Goal: Find specific page/section: Find specific page/section

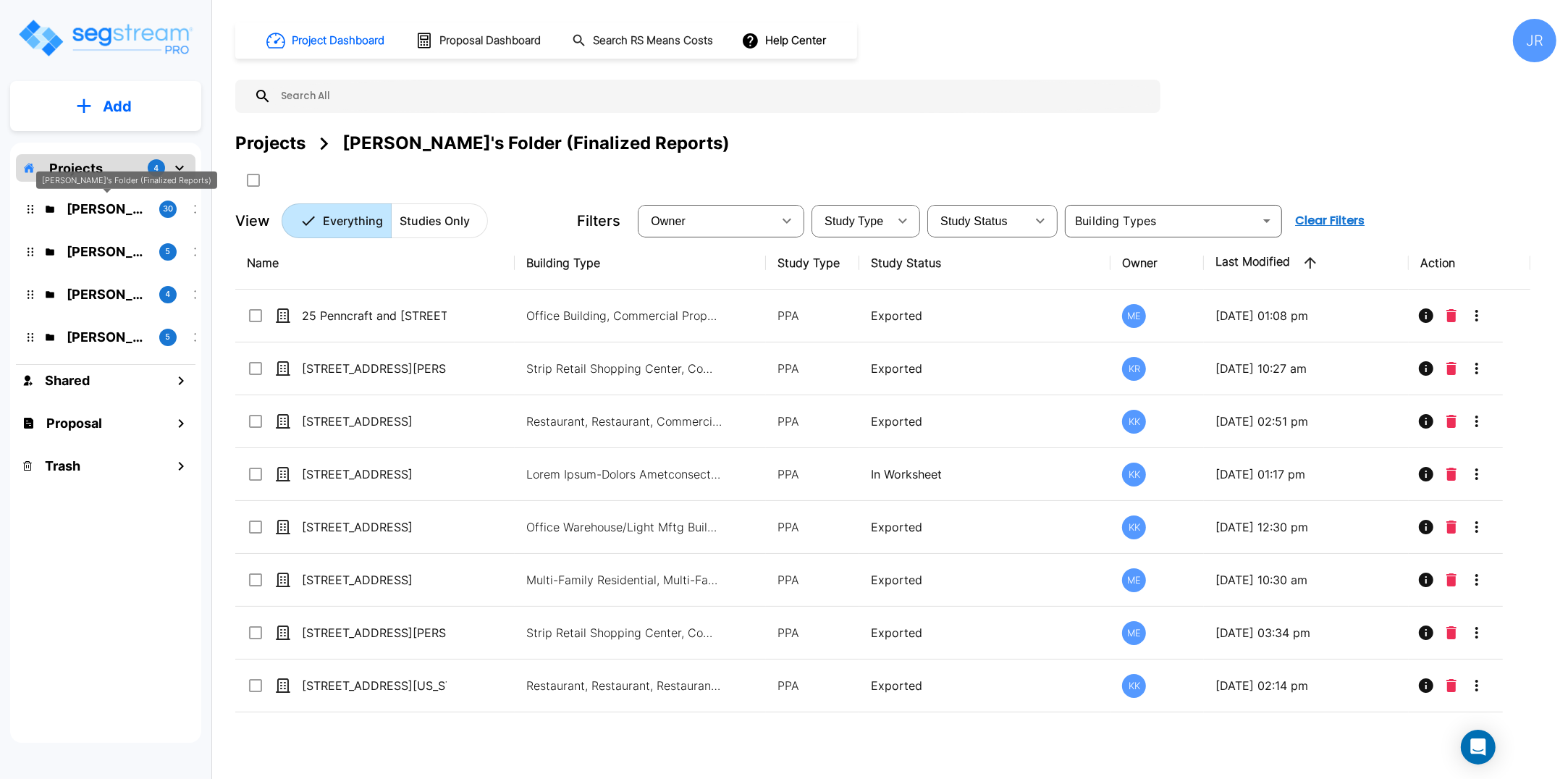
click at [110, 211] on p "Kristina's Folder (Finalized Reports)" at bounding box center [107, 209] width 81 height 19
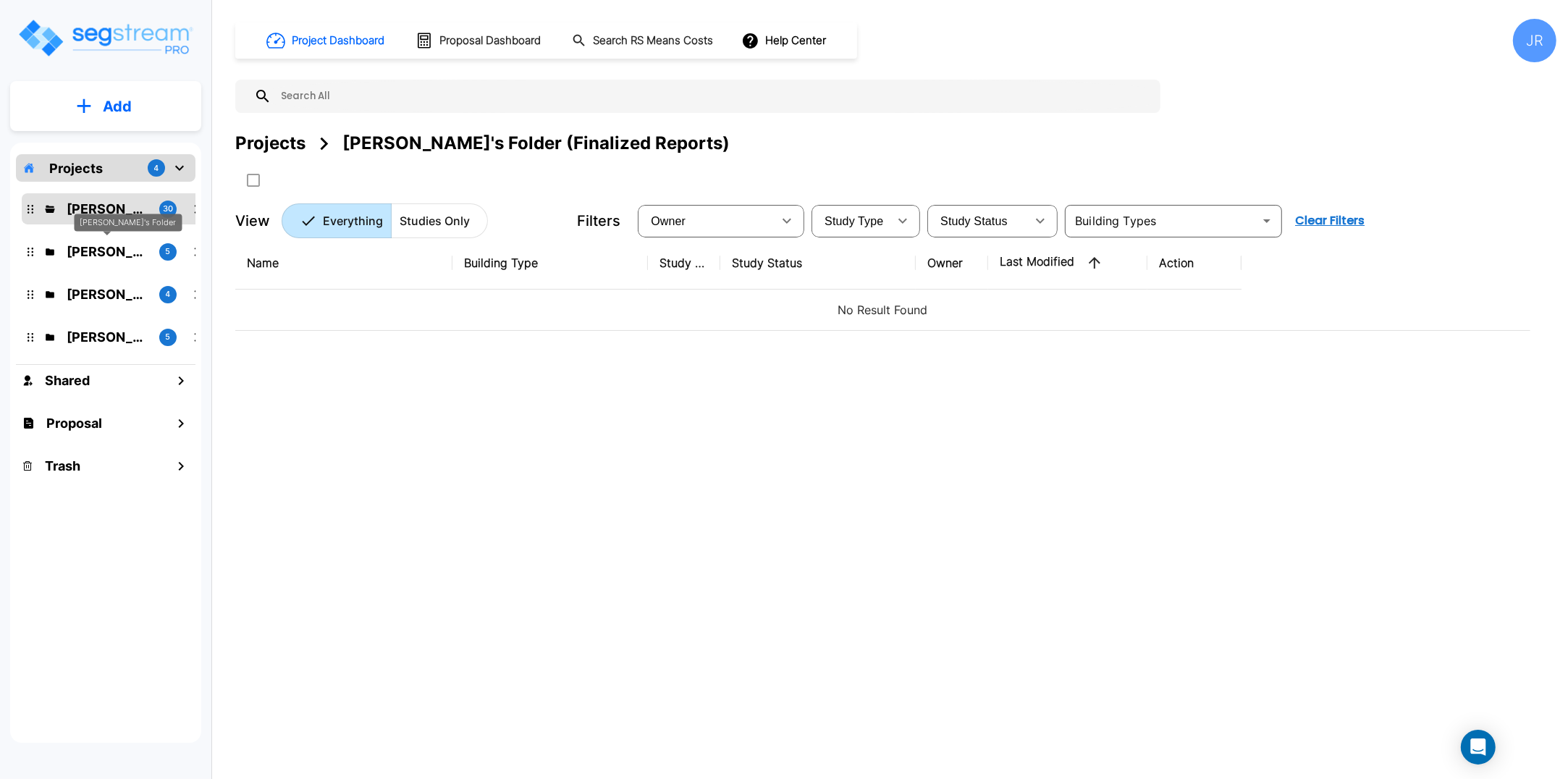
click at [110, 254] on p "Karina's Folder" at bounding box center [107, 251] width 81 height 19
click at [113, 286] on p "M.E. Folder" at bounding box center [107, 294] width 81 height 19
click at [110, 339] on p "Jon's Folder" at bounding box center [107, 337] width 81 height 19
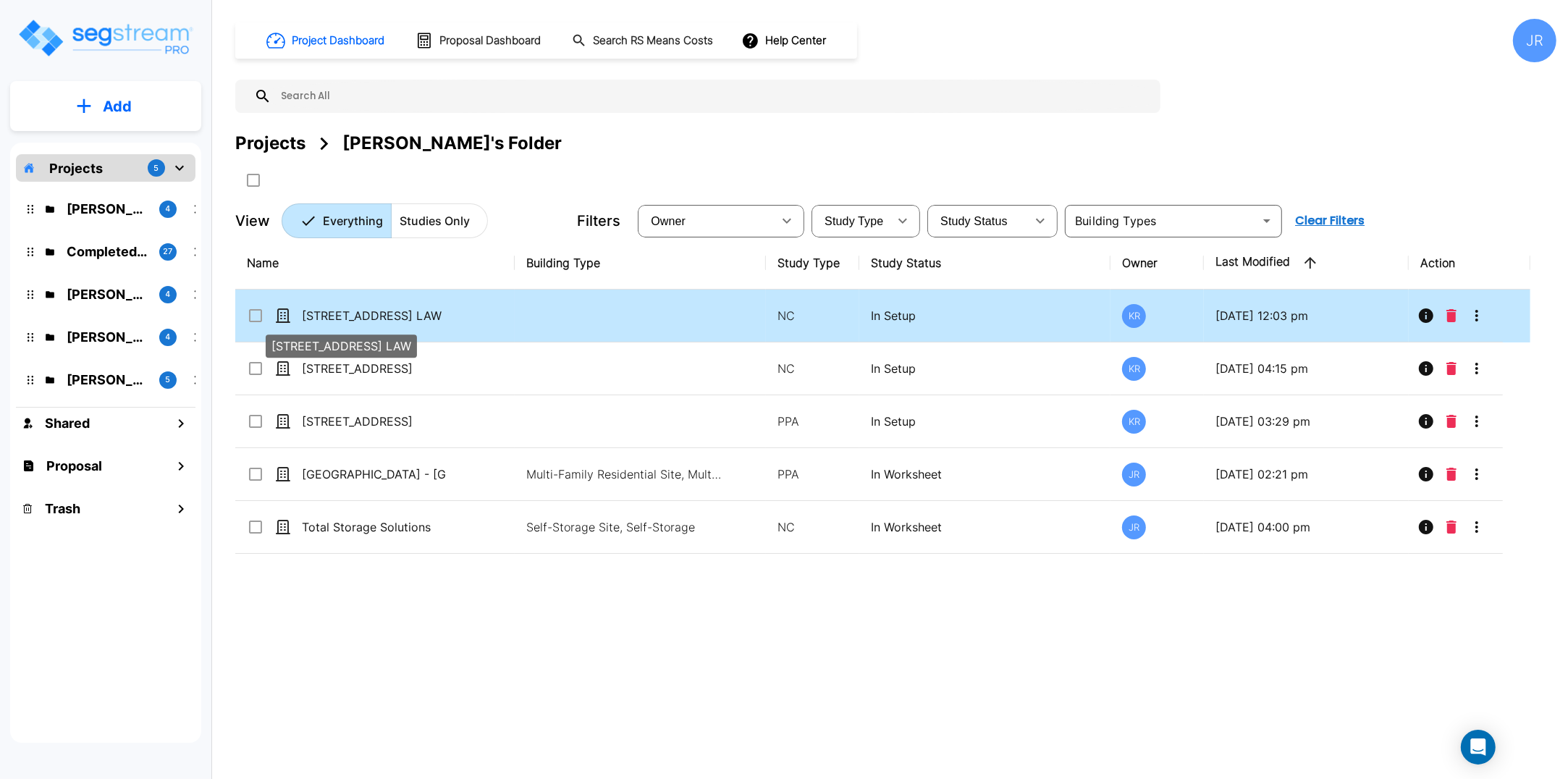
click at [375, 312] on p "[STREET_ADDRESS] LAW" at bounding box center [374, 316] width 145 height 17
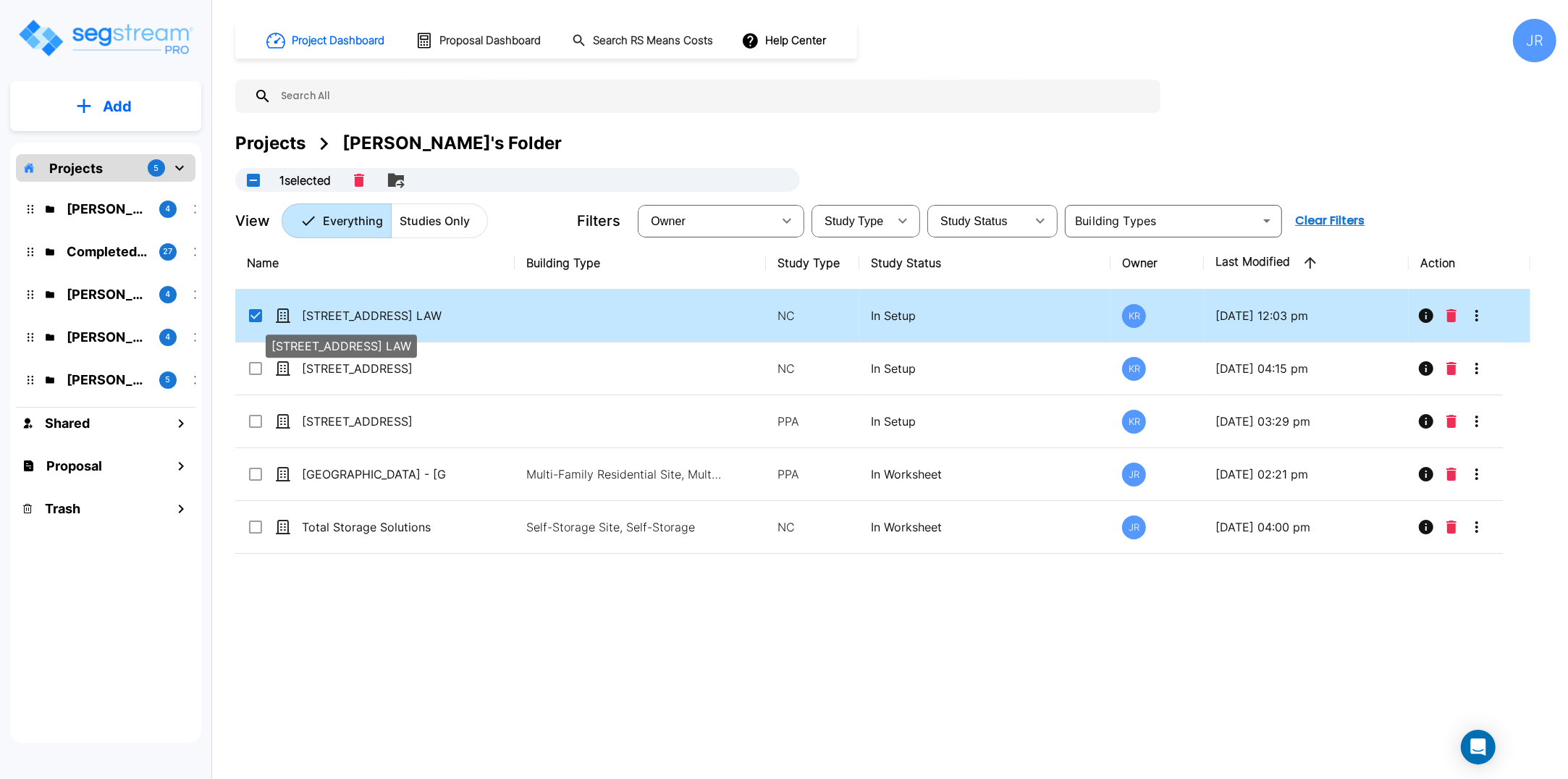
click at [375, 312] on p "900 Wayzata Blvd, Wayzata, MN, 55391 - PERRY LAW" at bounding box center [374, 316] width 145 height 17
checkbox input "false"
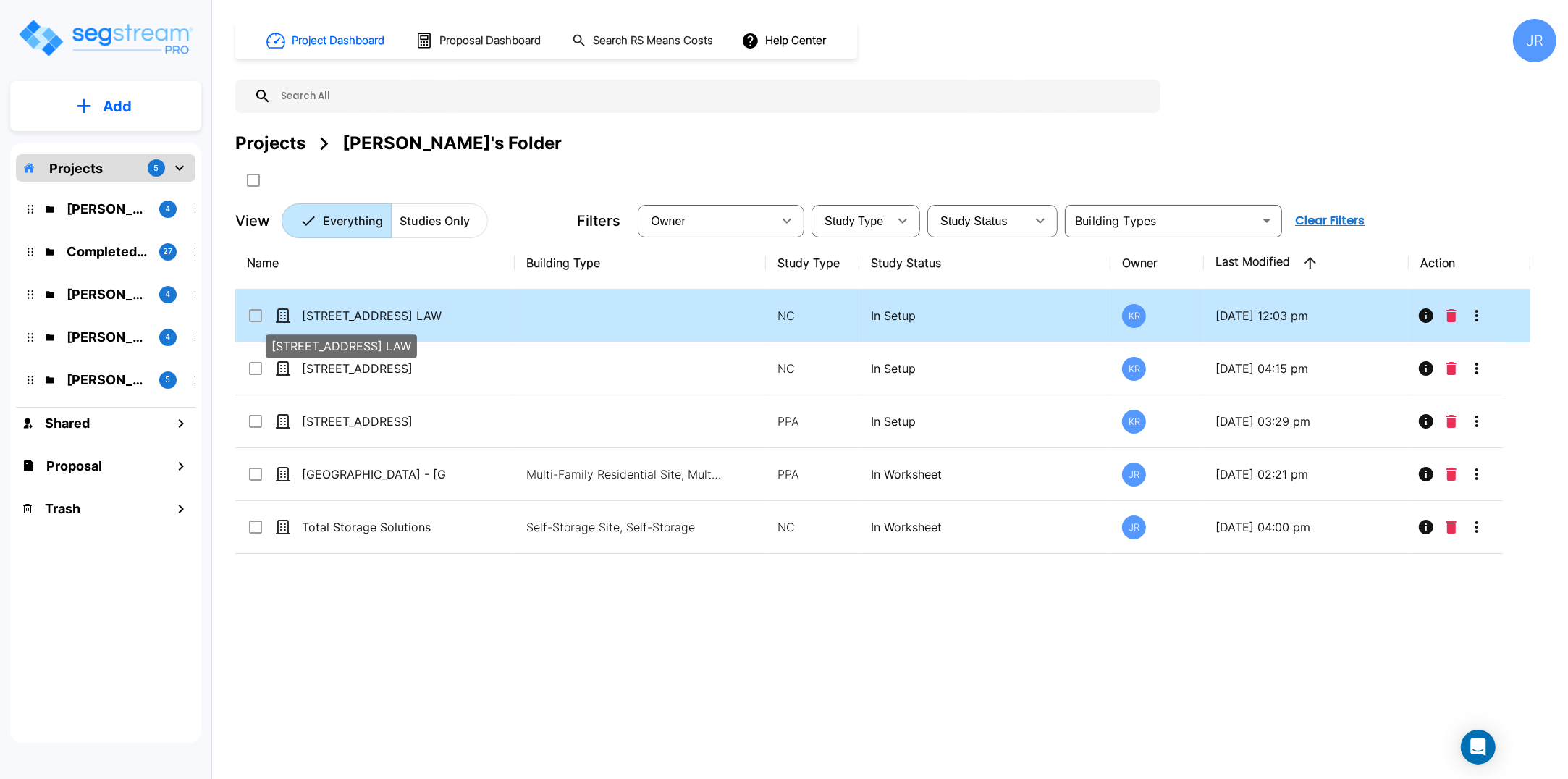
click at [375, 312] on p "900 Wayzata Blvd, Wayzata, MN, 55391 - PERRY LAW" at bounding box center [374, 316] width 145 height 17
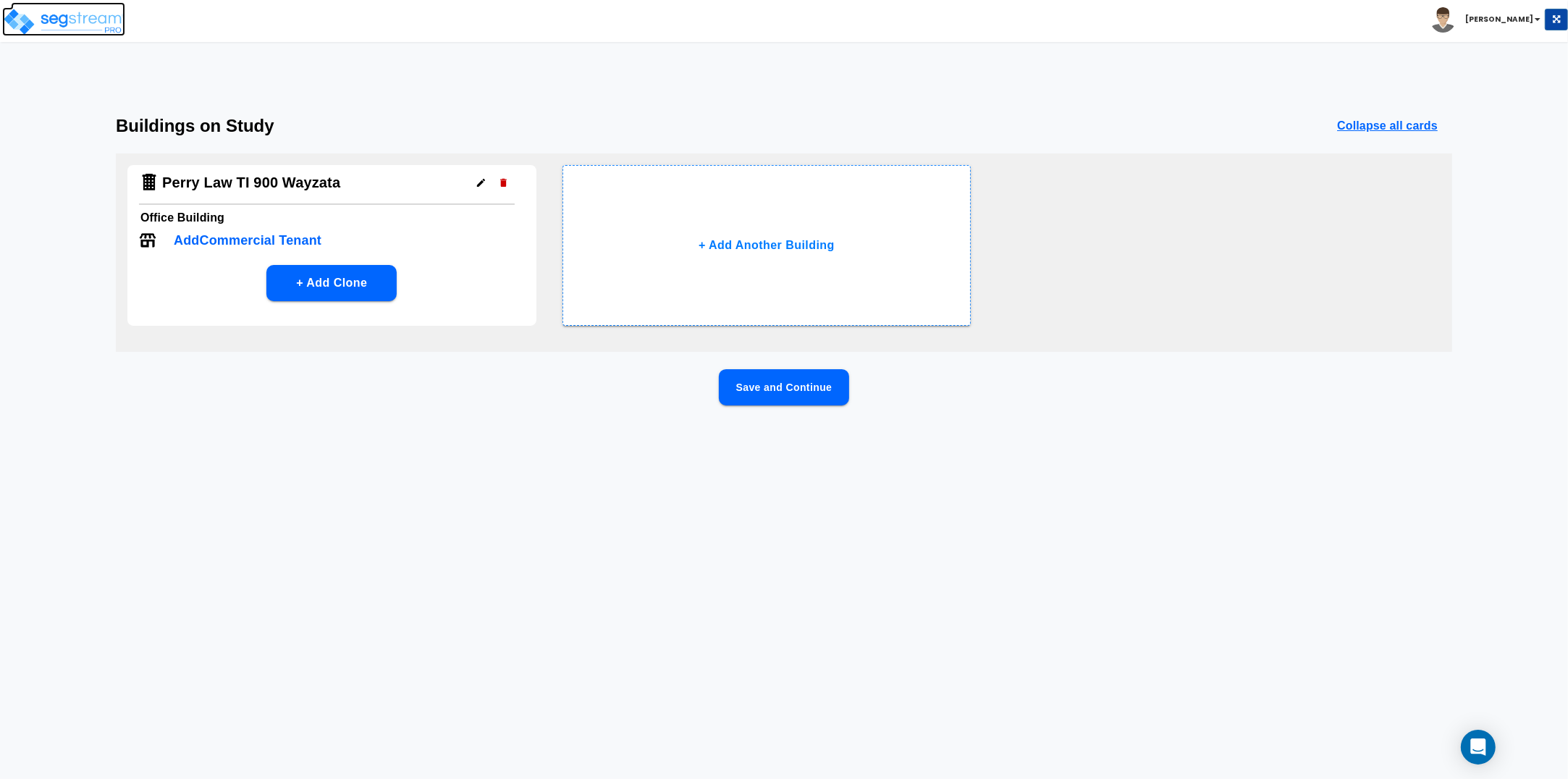
click at [62, 12] on img at bounding box center [63, 22] width 123 height 29
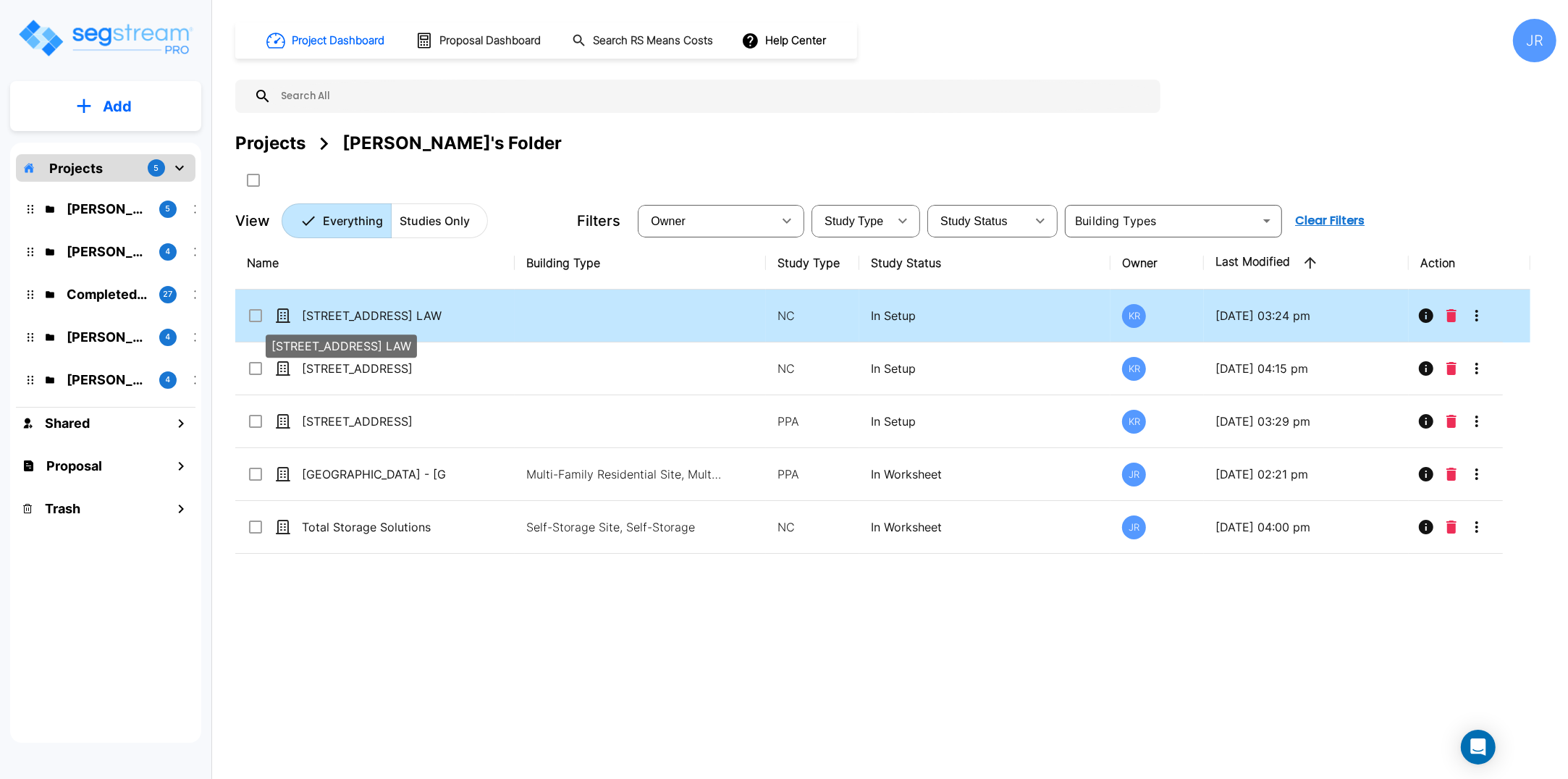
click at [348, 311] on p "900 Wayzata Blvd, Wayzata, MN, 55391 - PERRY LAW" at bounding box center [374, 316] width 145 height 17
checkbox input "true"
click at [348, 311] on p "900 Wayzata Blvd, Wayzata, MN, 55391 - PERRY LAW" at bounding box center [374, 316] width 145 height 17
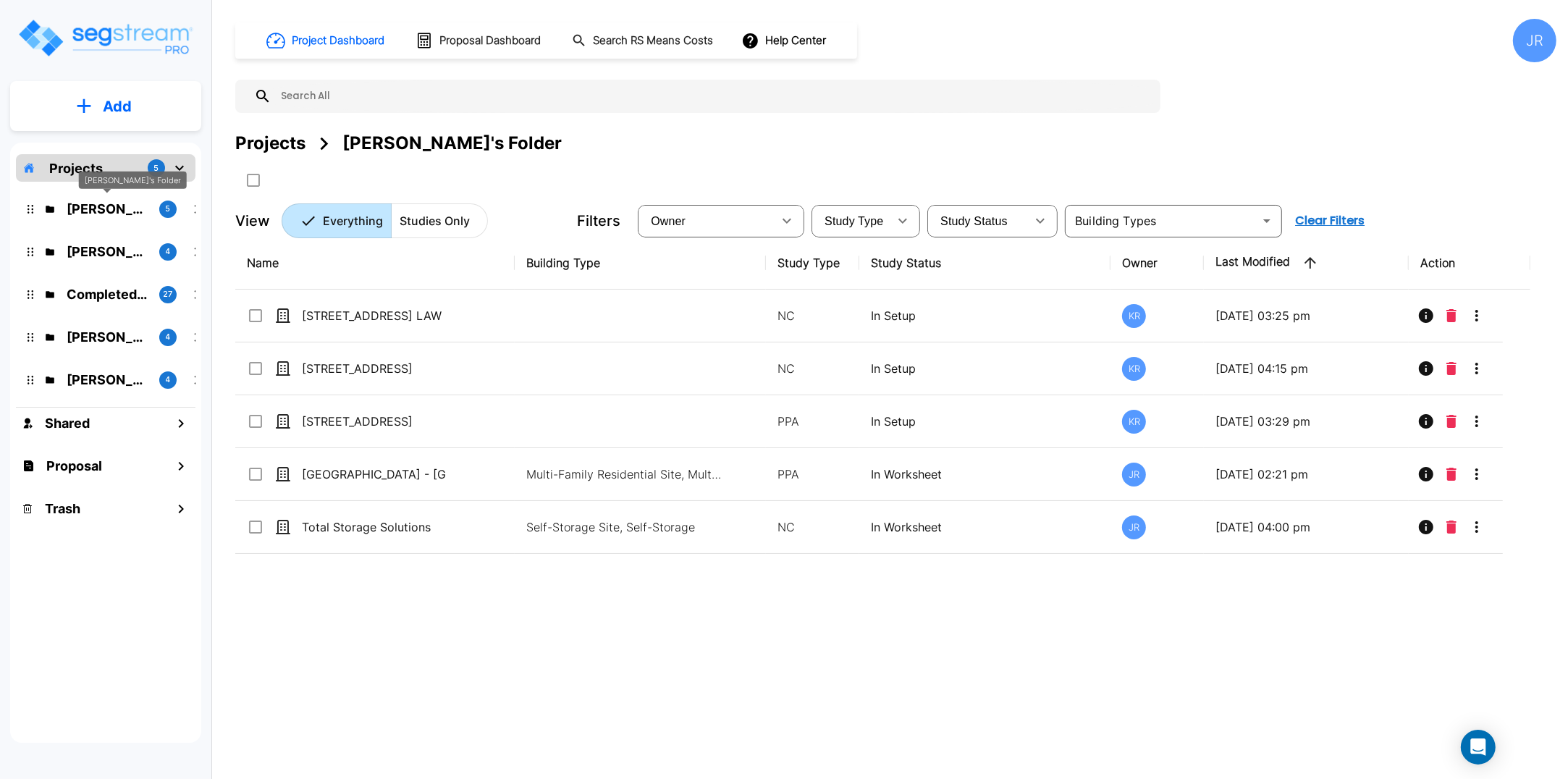
click at [109, 210] on p "Jon's Folder" at bounding box center [107, 209] width 81 height 19
click at [106, 250] on p "Kristina's Folder (Finalized Reports)" at bounding box center [107, 251] width 81 height 19
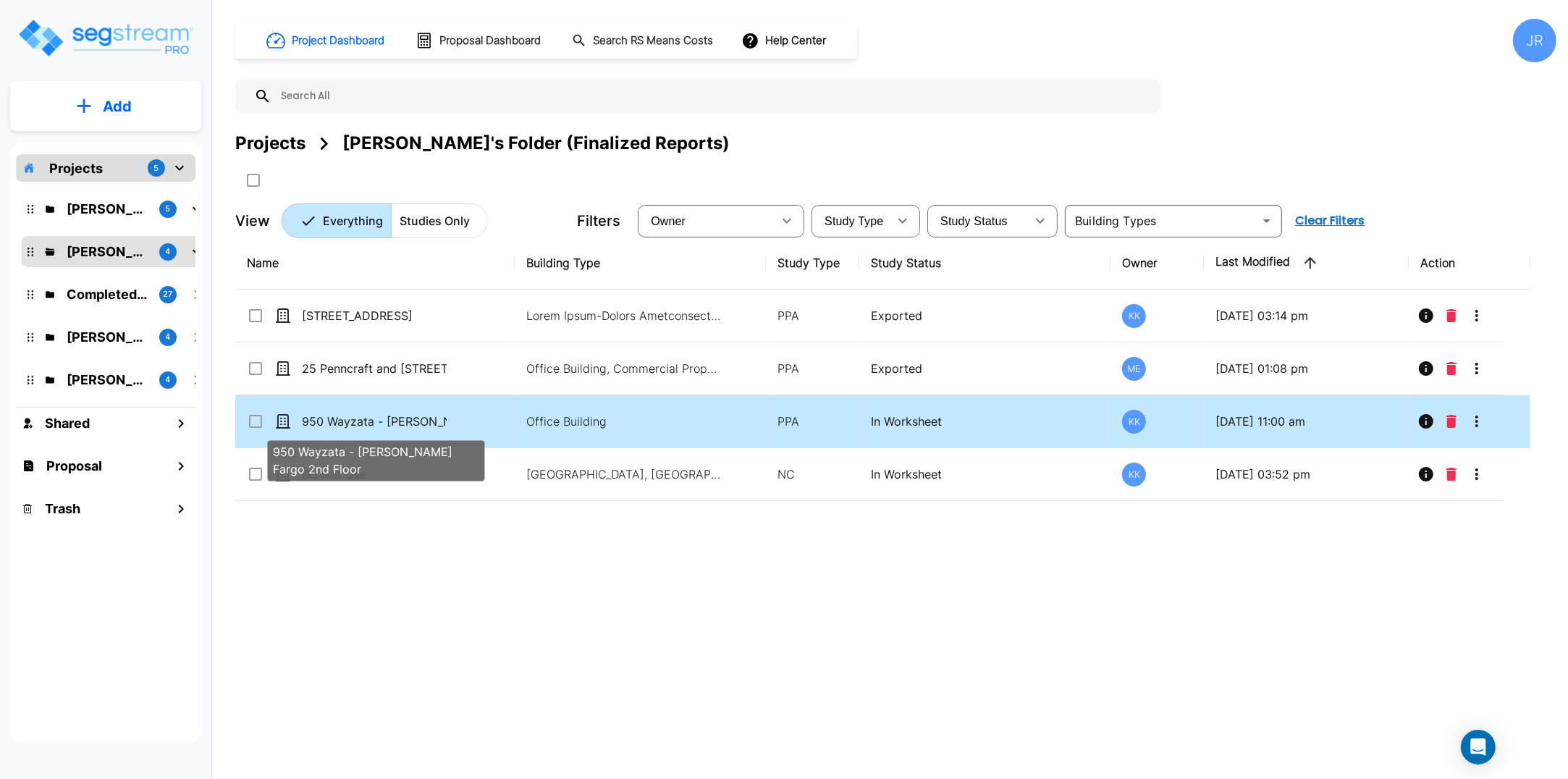
click at [367, 420] on p "950 Wayzata - Wells Fargo 2nd Floor" at bounding box center [374, 421] width 145 height 17
checkbox input "true"
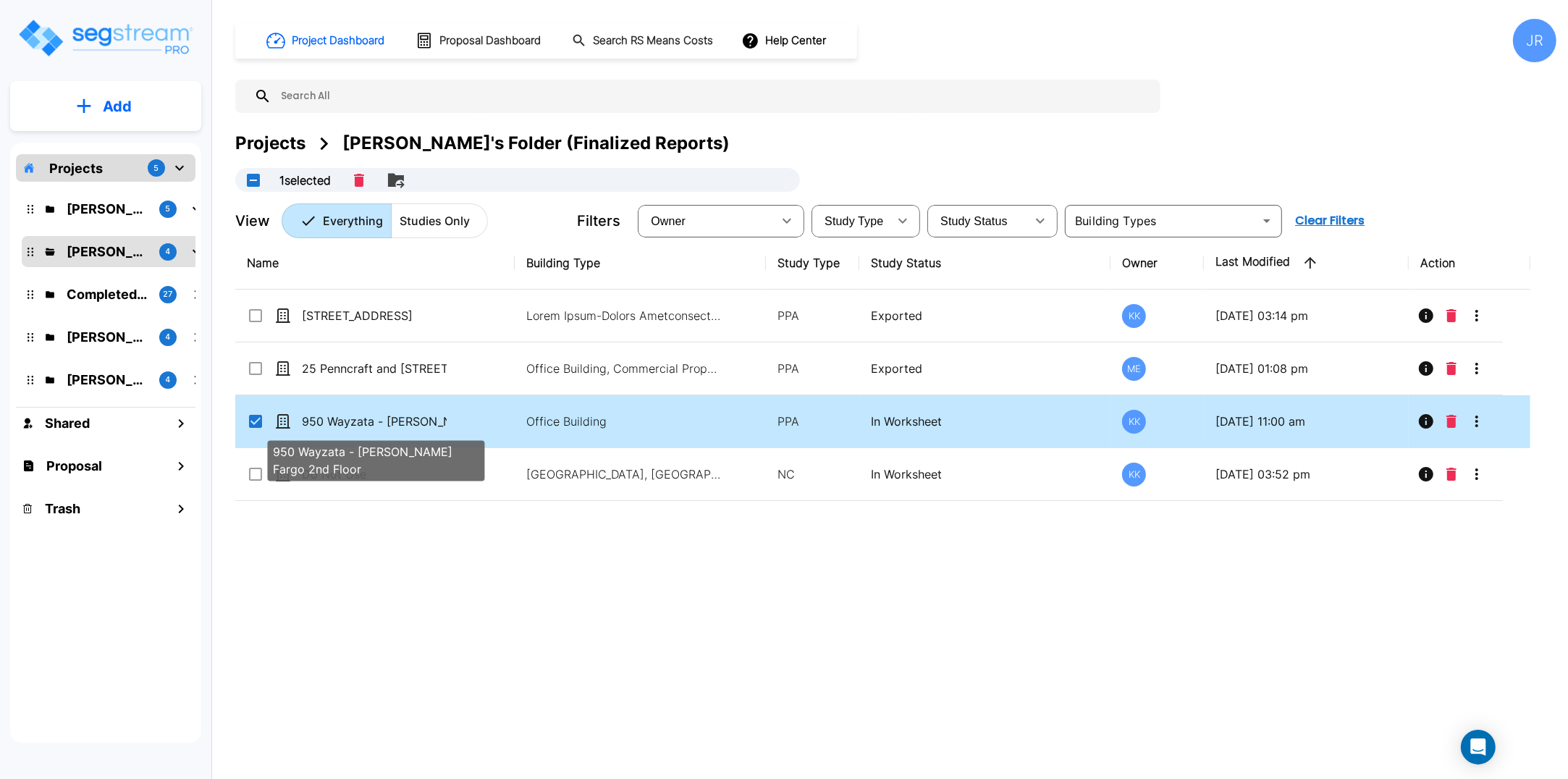
click at [367, 420] on p "950 Wayzata - Wells Fargo 2nd Floor" at bounding box center [374, 421] width 145 height 17
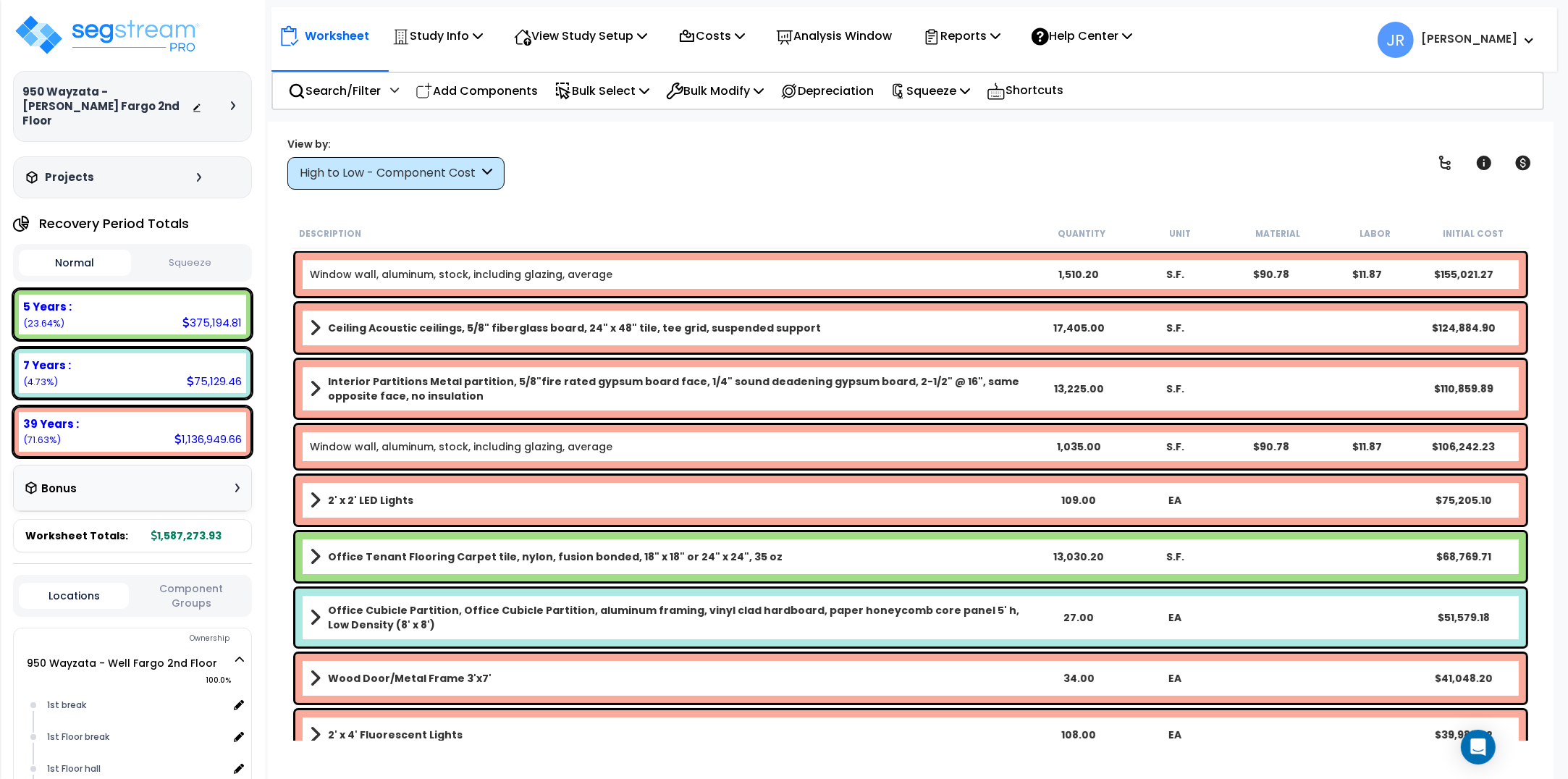
click at [485, 178] on icon at bounding box center [487, 173] width 10 height 16
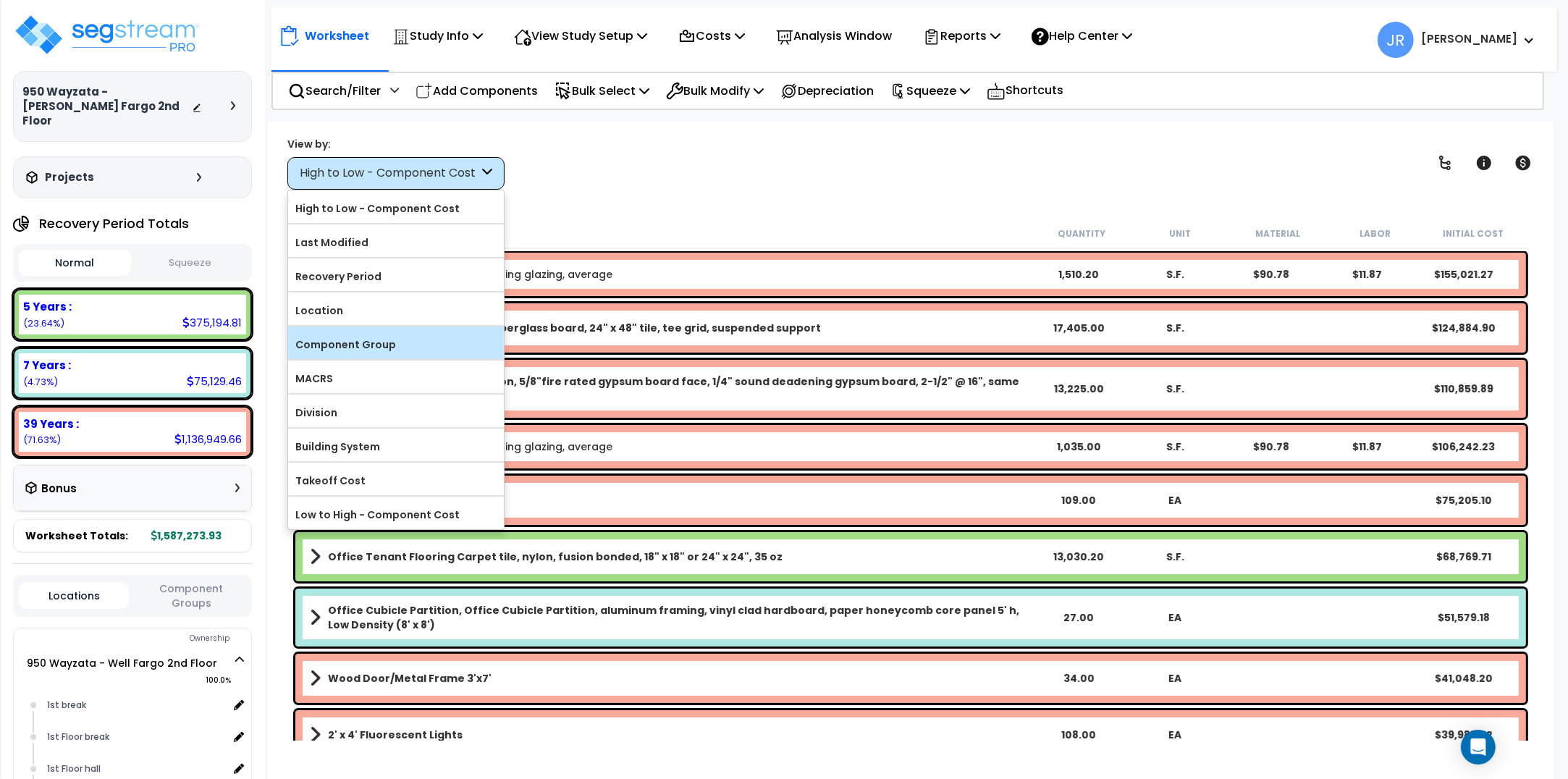
click at [368, 337] on label "Component Group" at bounding box center [395, 344] width 216 height 22
click at [0, 0] on input "Component Group" at bounding box center [0, 0] width 0 height 0
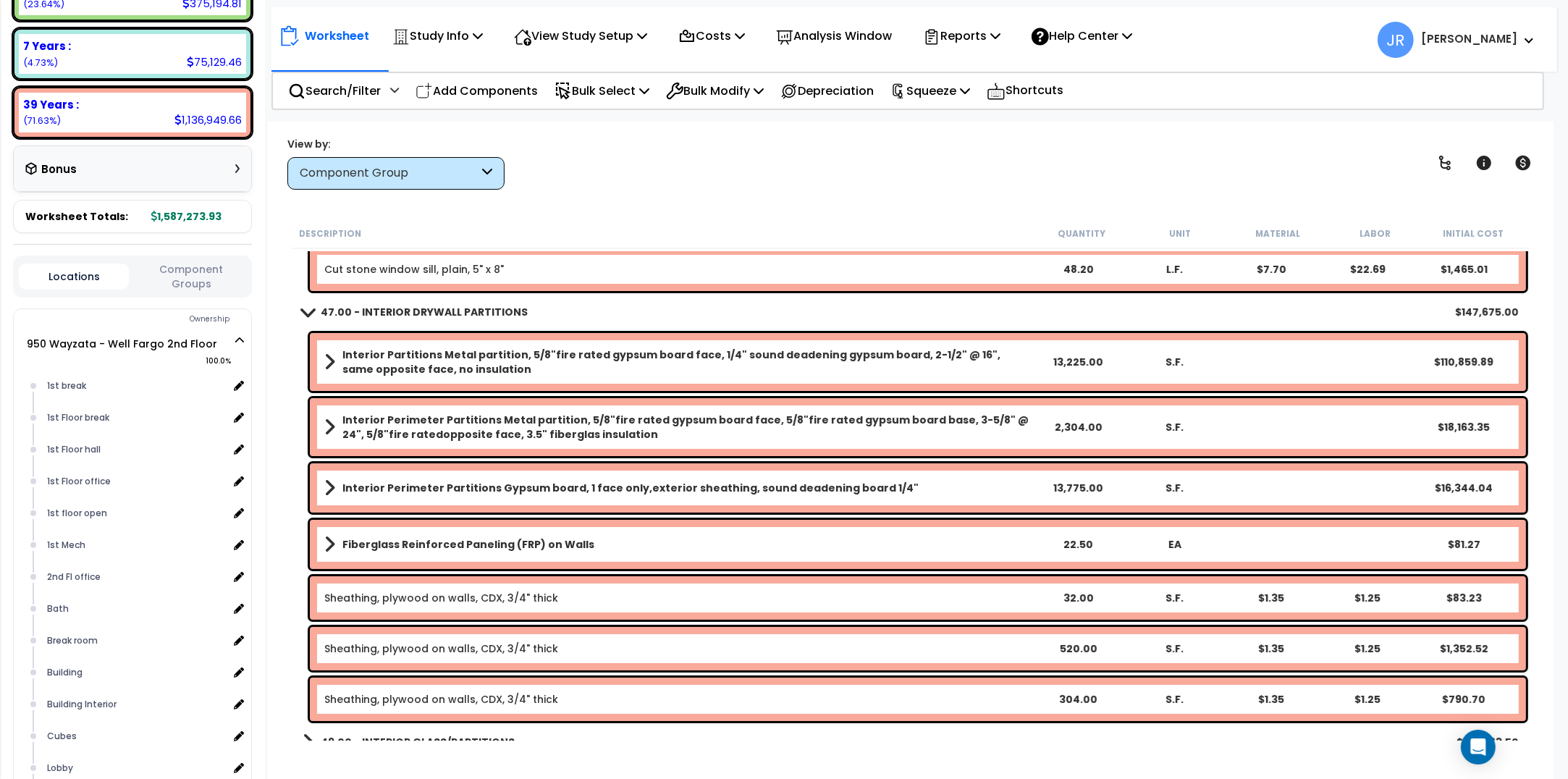
scroll to position [272, 0]
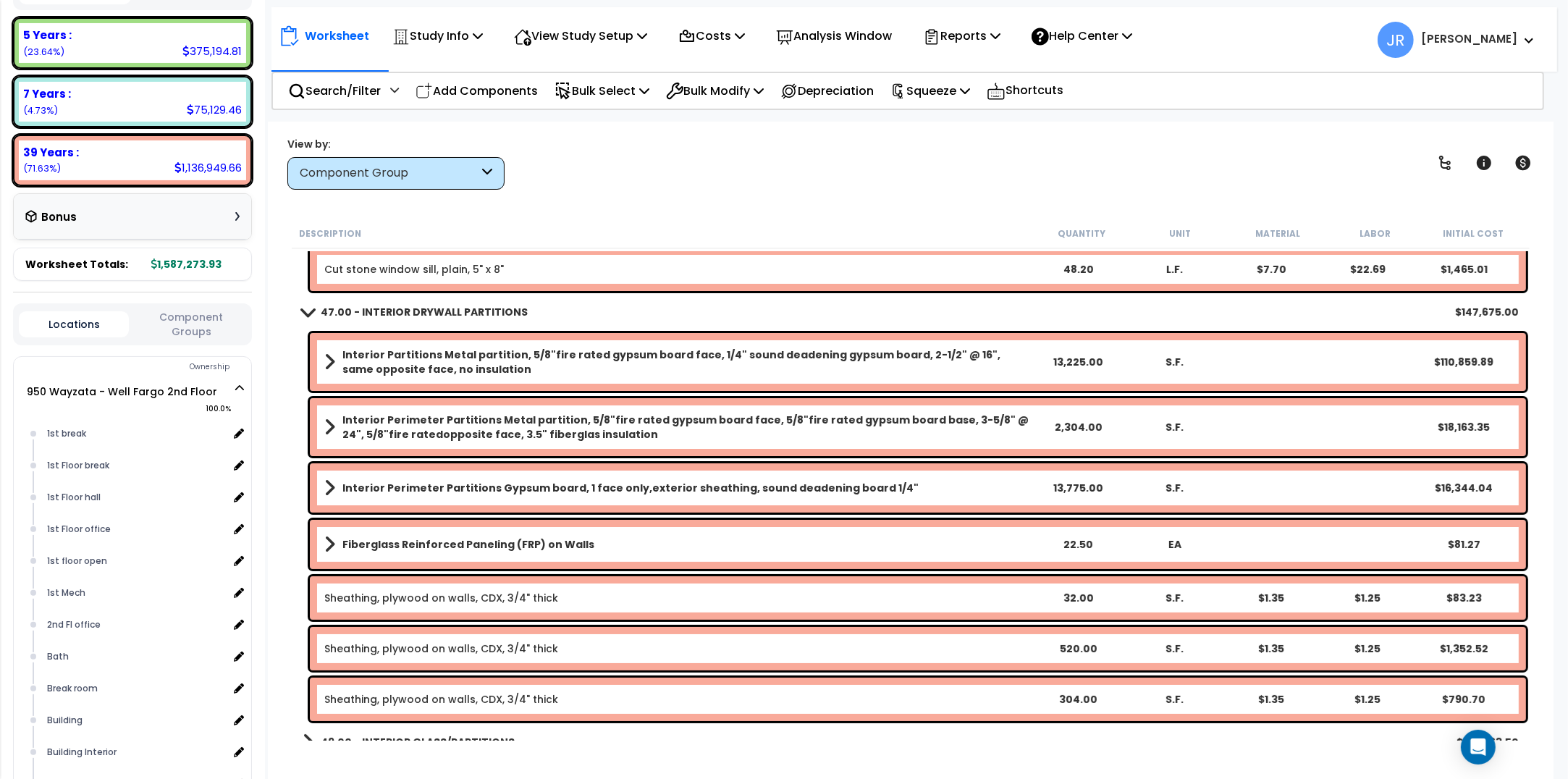
click at [247, 383] on form "950 Wayzata - Well Fargo 2nd Floor 100.0% 1st break x" at bounding box center [148, 671] width 207 height 577
click at [237, 383] on icon at bounding box center [239, 388] width 9 height 10
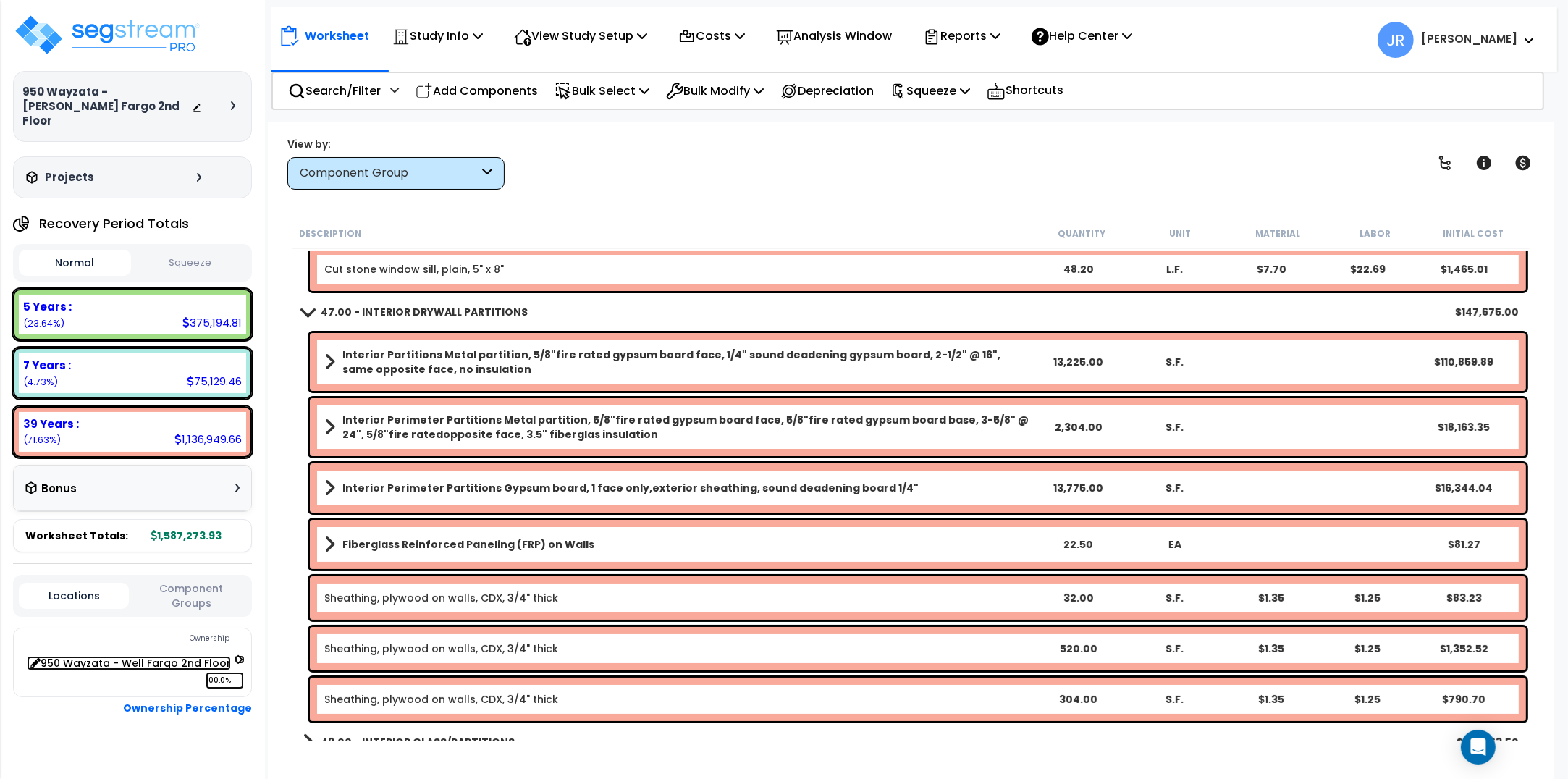
scroll to position [1, 0]
click at [239, 654] on icon at bounding box center [239, 658] width 10 height 9
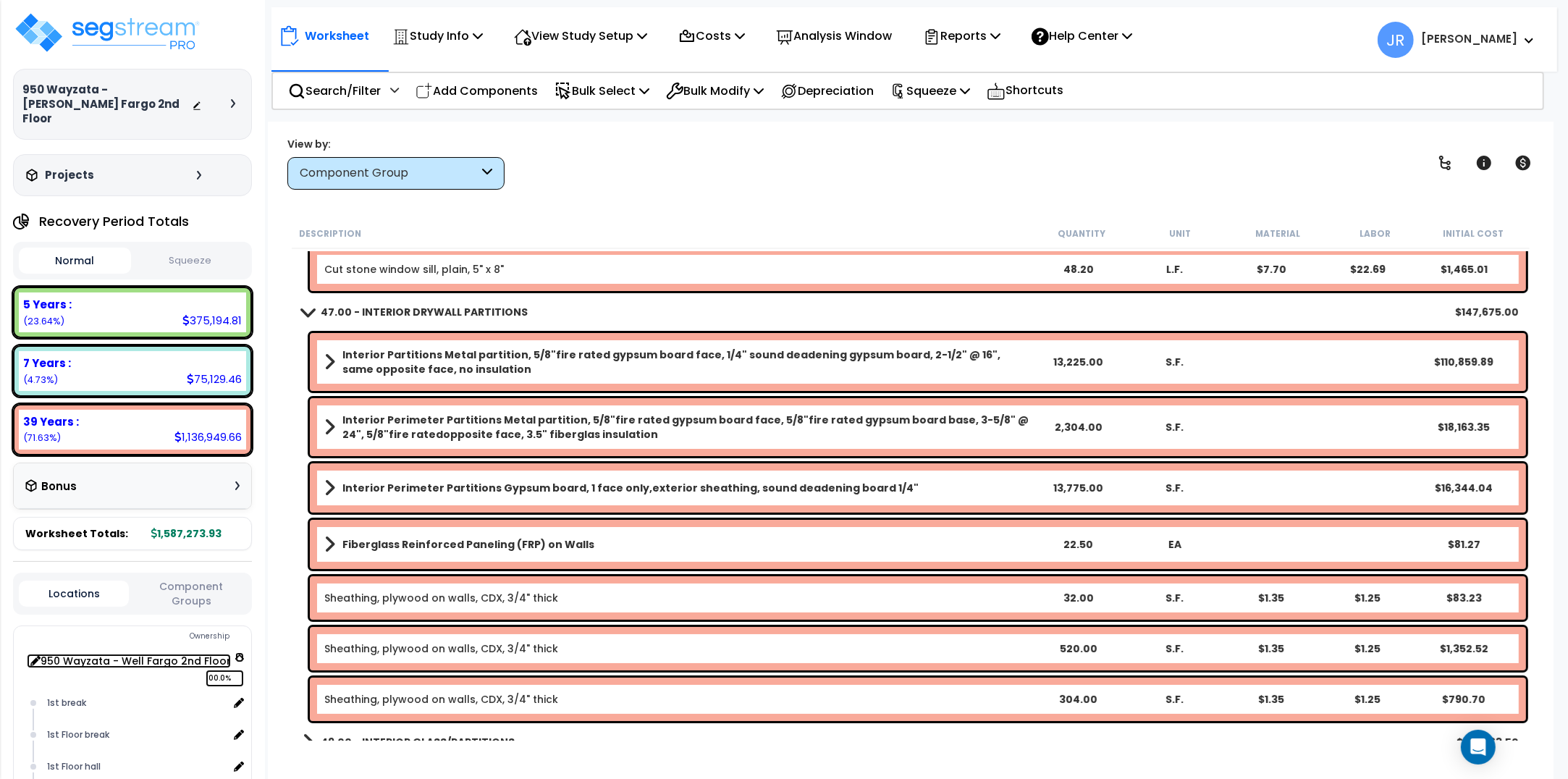
scroll to position [0, 0]
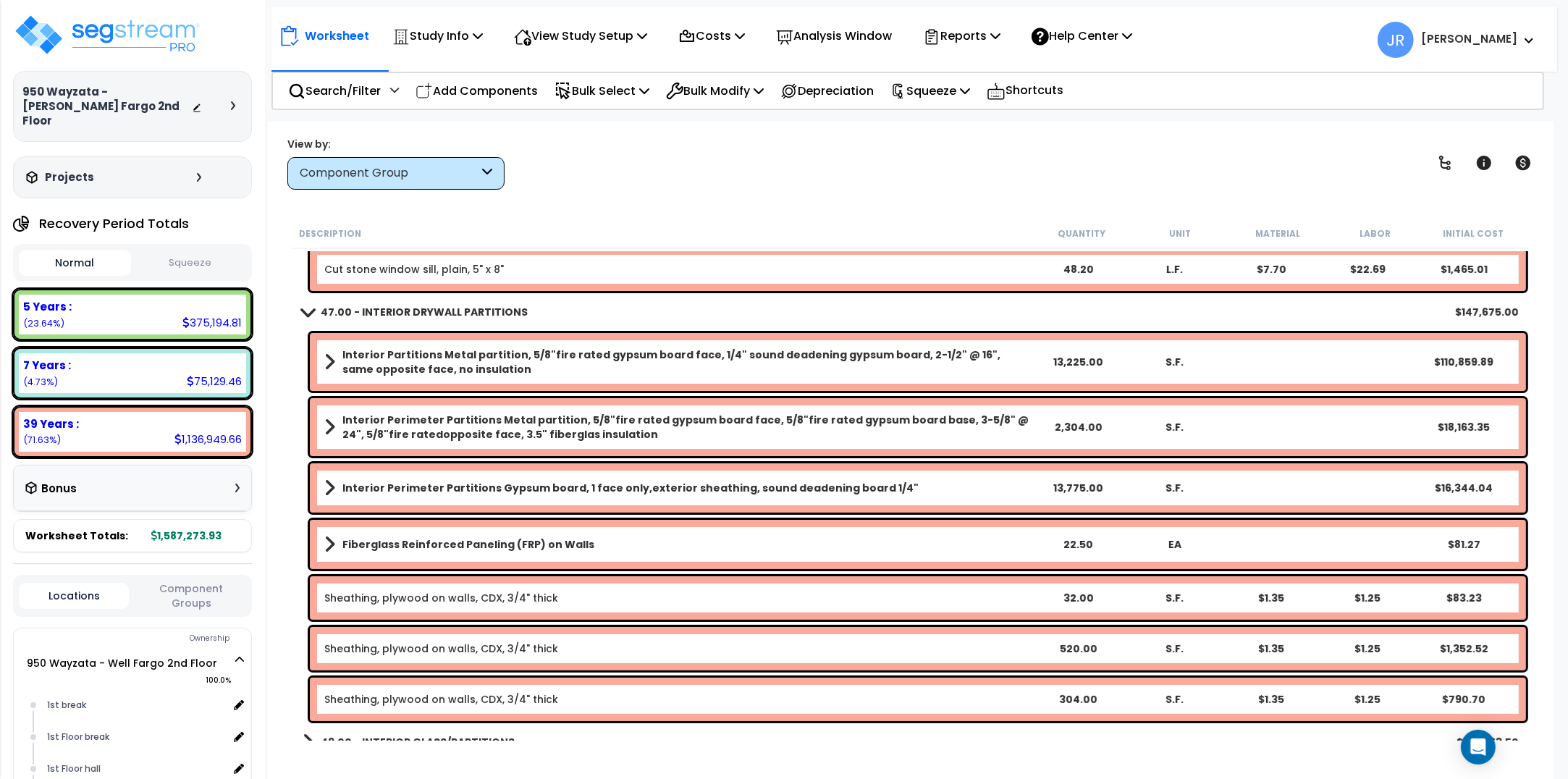
click at [236, 101] on div at bounding box center [237, 106] width 12 height 9
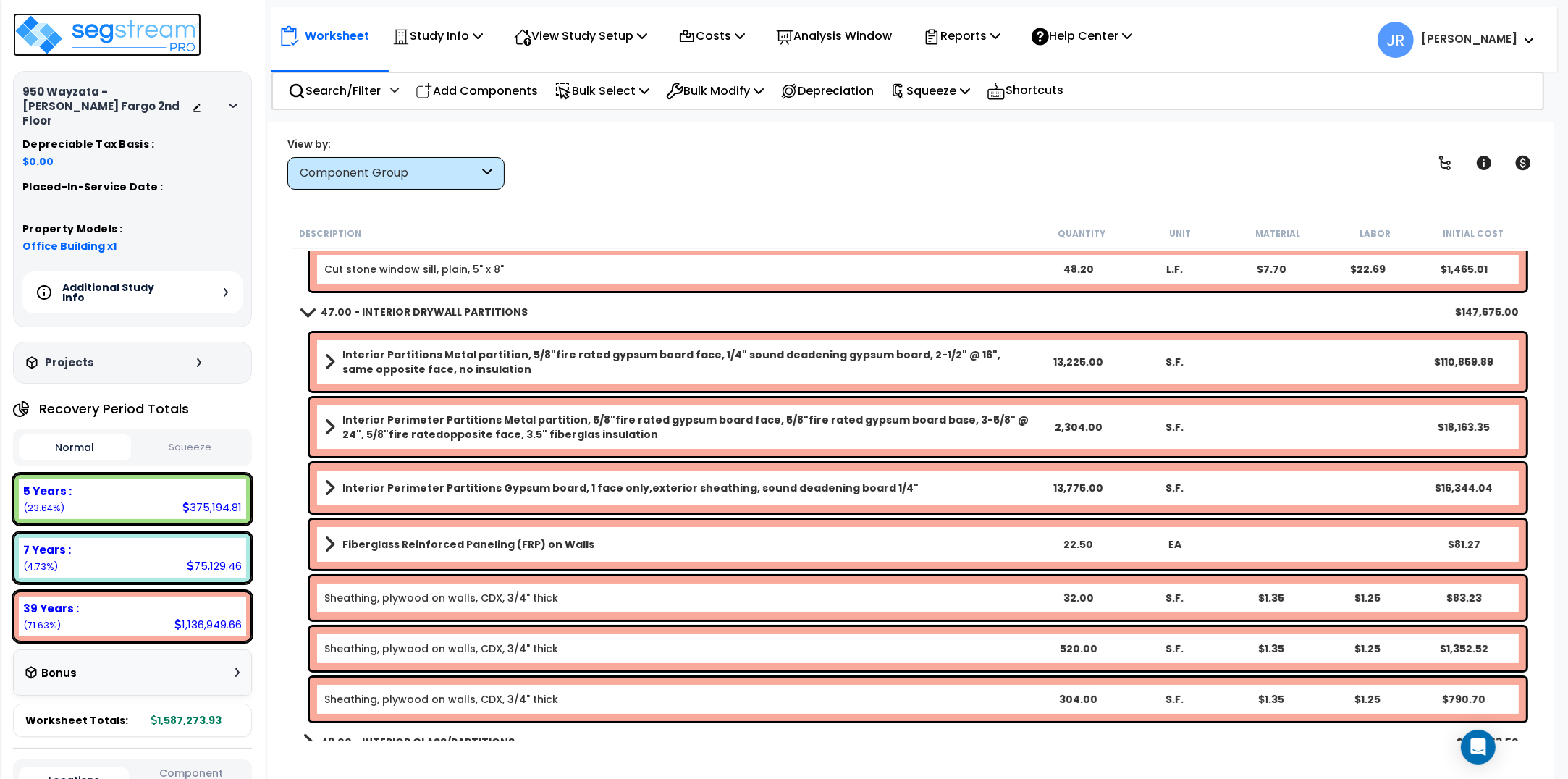
click at [166, 37] on img at bounding box center [107, 34] width 188 height 43
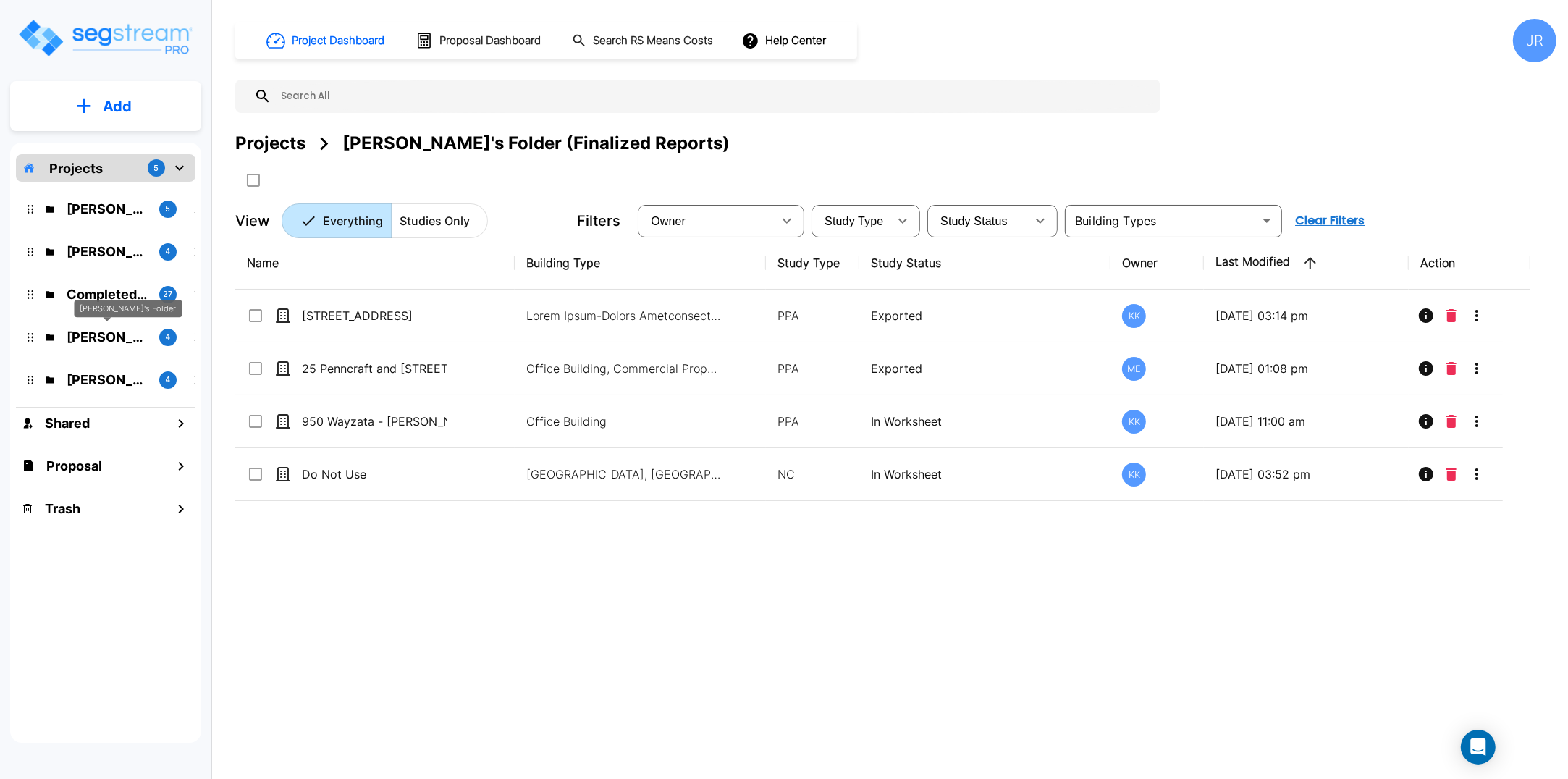
click at [109, 337] on p "[PERSON_NAME]'s Folder" at bounding box center [107, 337] width 81 height 19
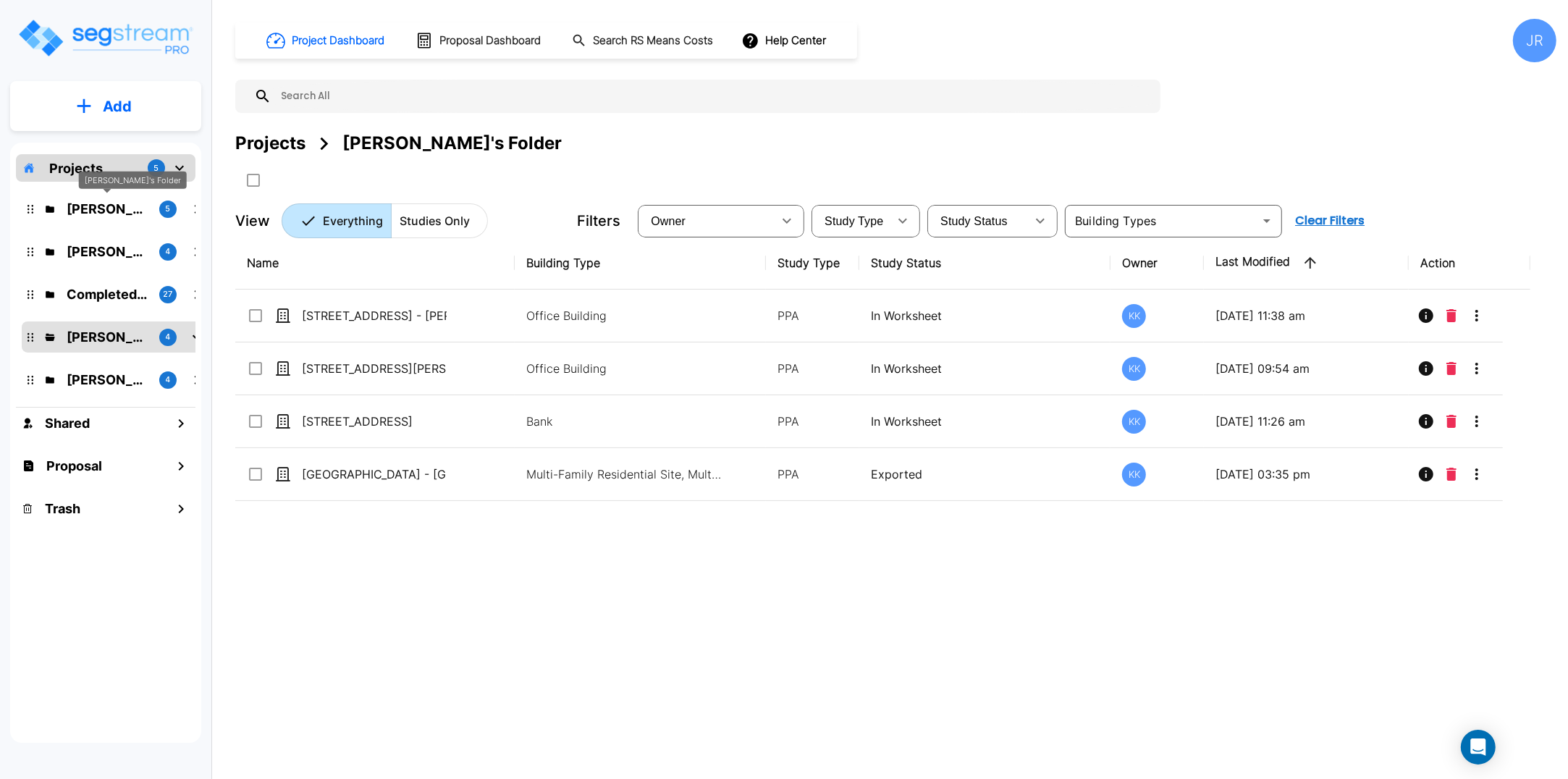
click at [99, 210] on p "[PERSON_NAME]'s Folder" at bounding box center [107, 209] width 81 height 19
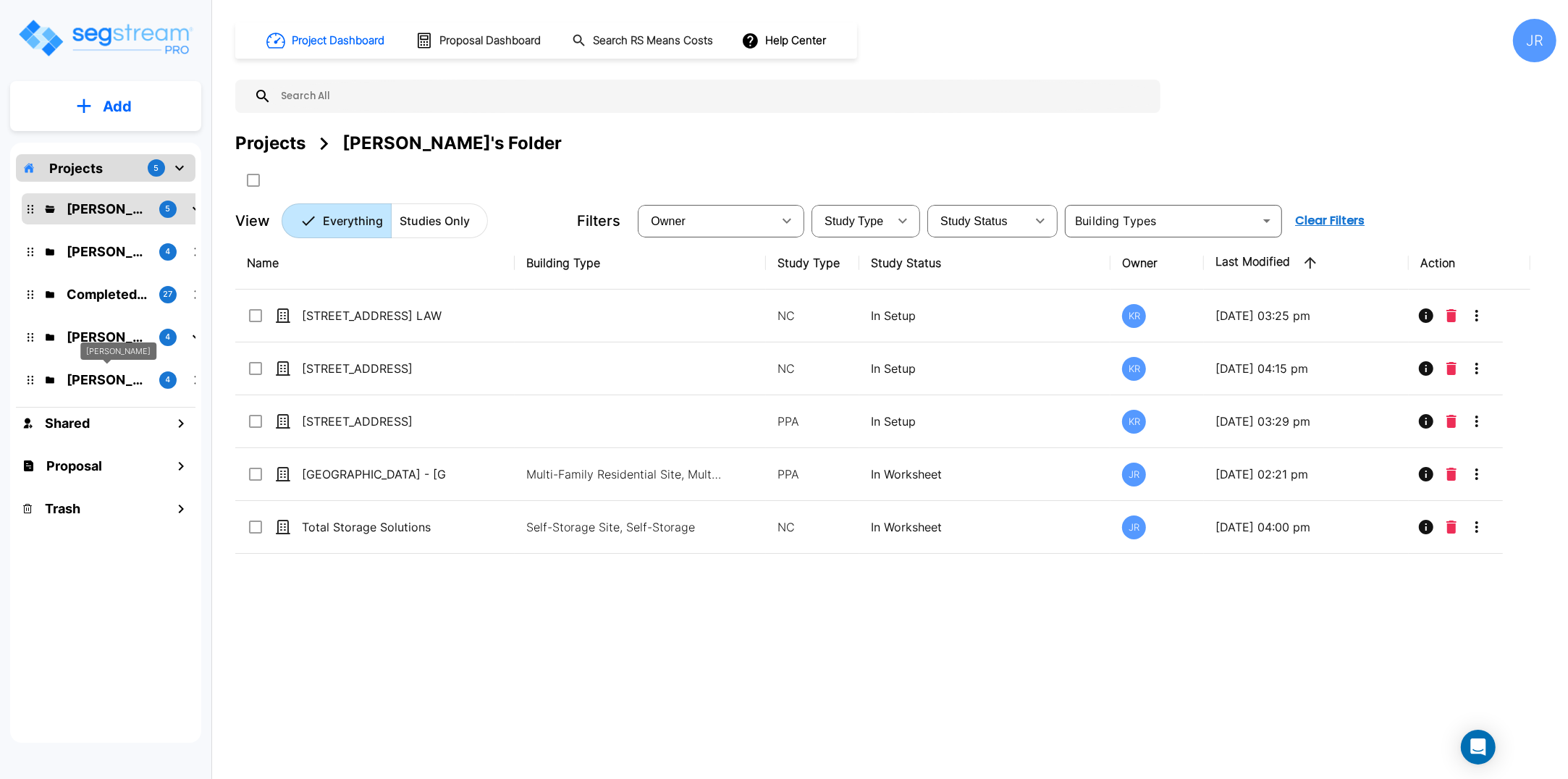
click at [104, 378] on p "[PERSON_NAME]" at bounding box center [107, 380] width 81 height 19
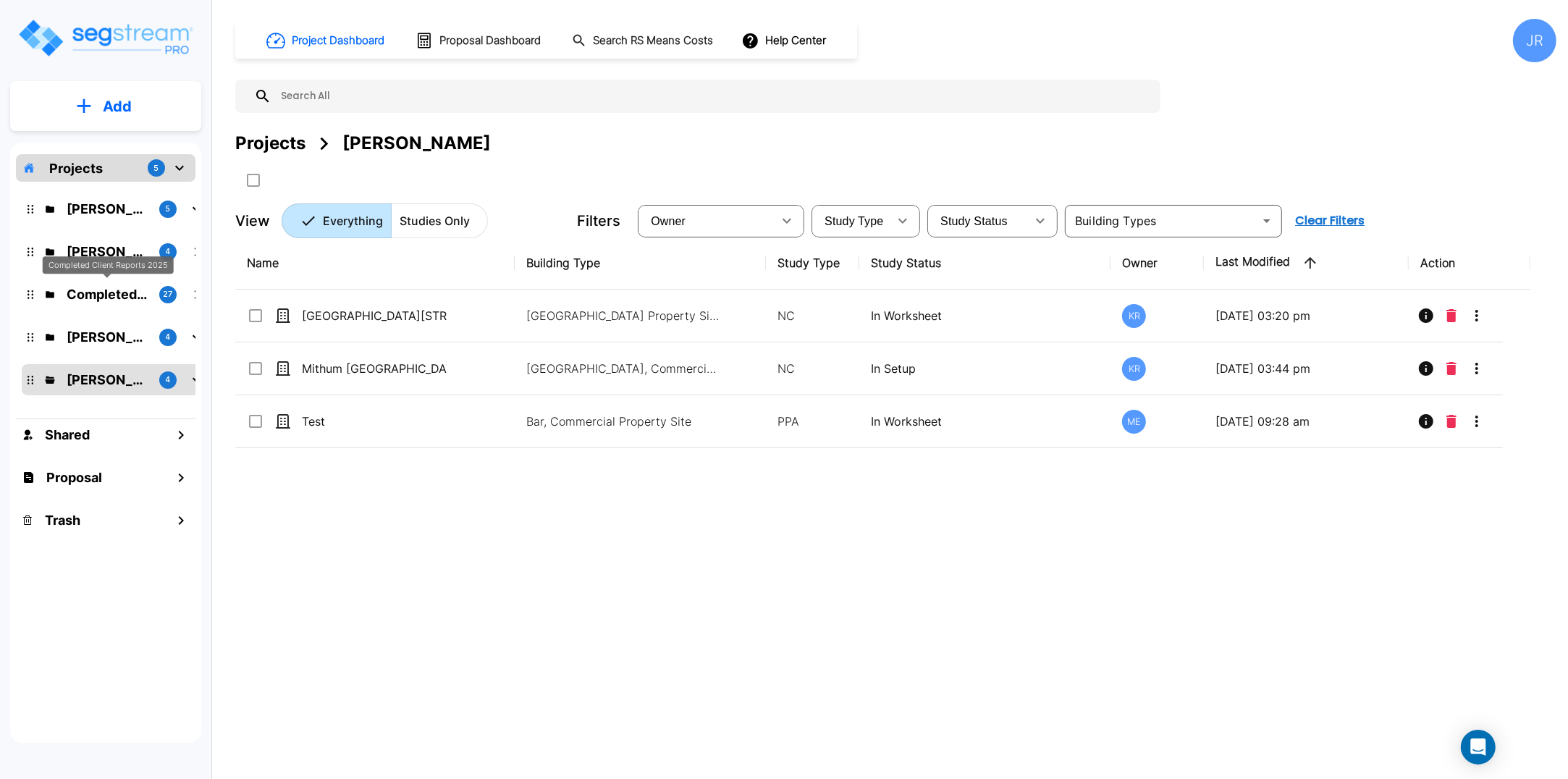
click at [113, 257] on div "Completed Client Reports 2025" at bounding box center [108, 266] width 131 height 18
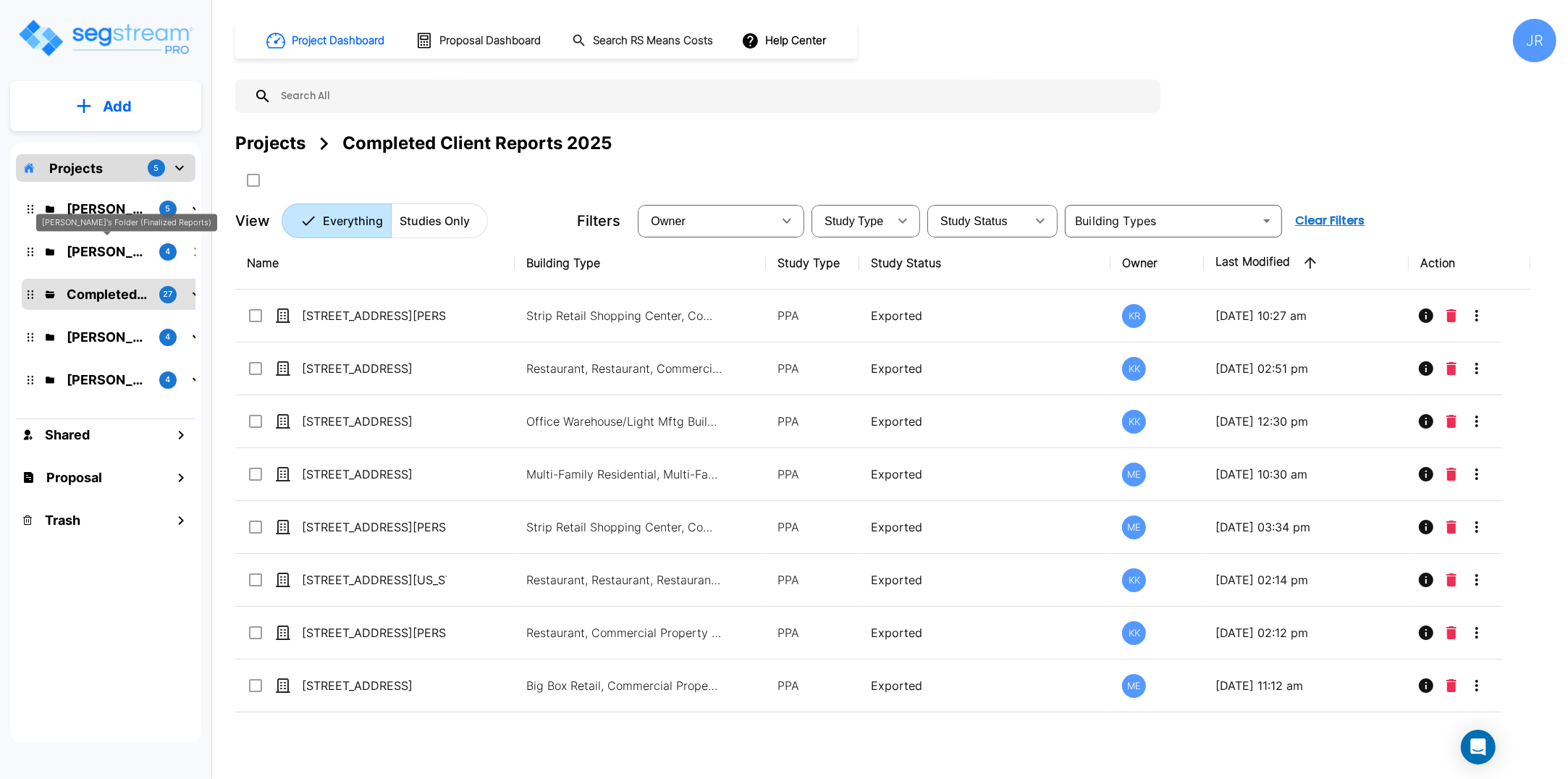
click at [112, 247] on p "Kristina's Folder (Finalized Reports)" at bounding box center [107, 251] width 81 height 19
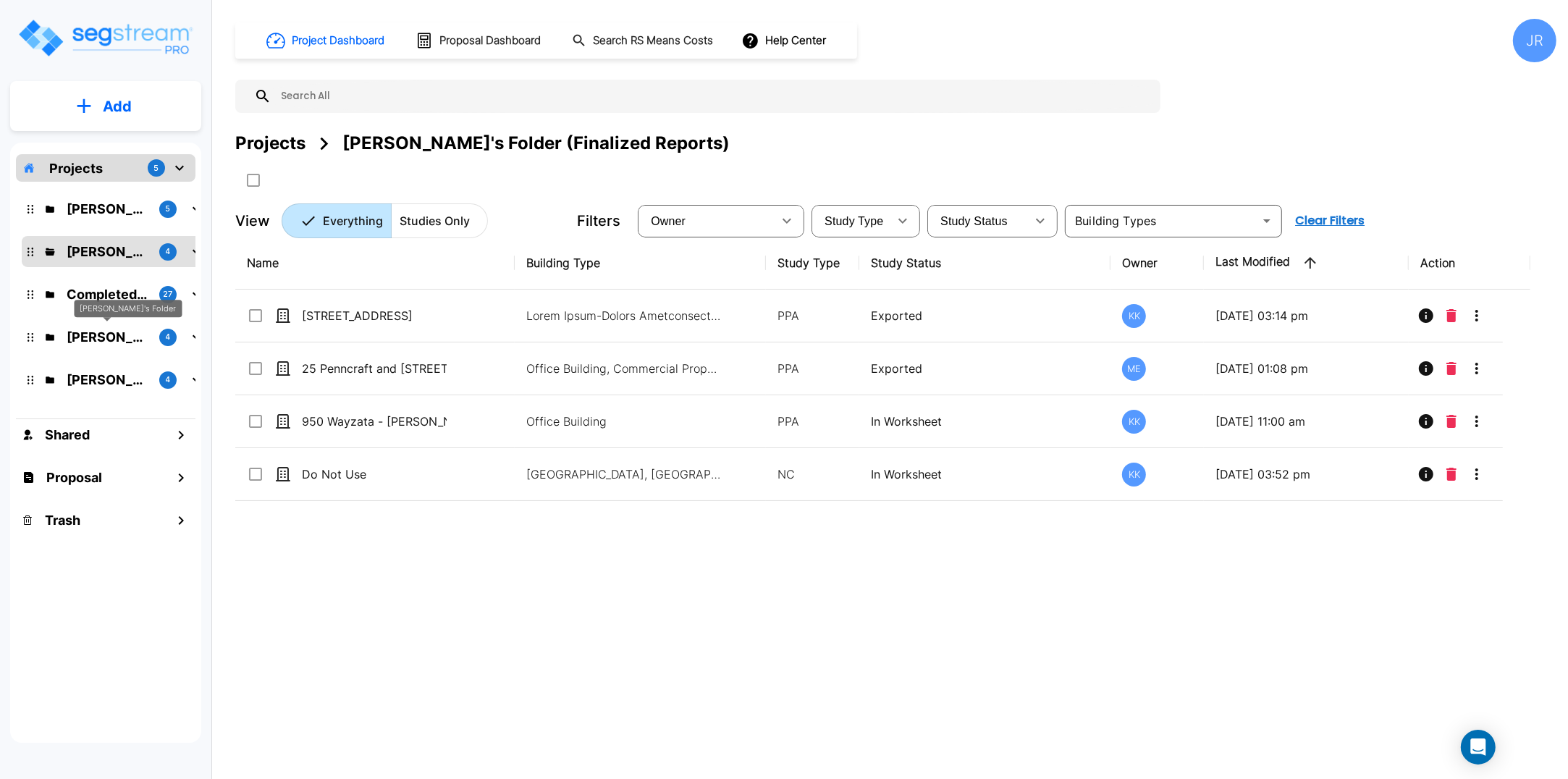
click at [105, 339] on p "Karina's Folder" at bounding box center [107, 337] width 81 height 19
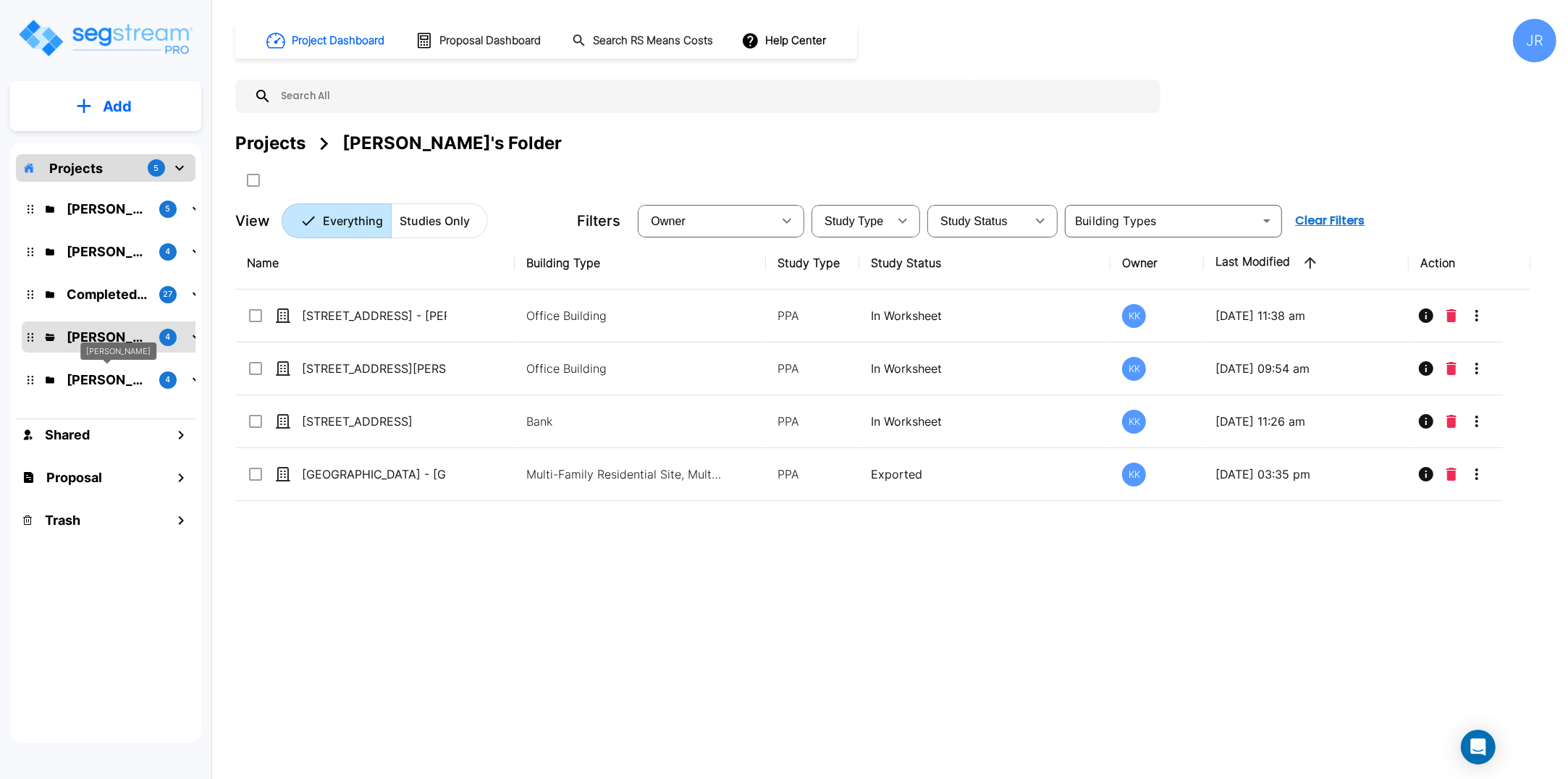
click at [103, 373] on p "[PERSON_NAME]" at bounding box center [107, 380] width 81 height 19
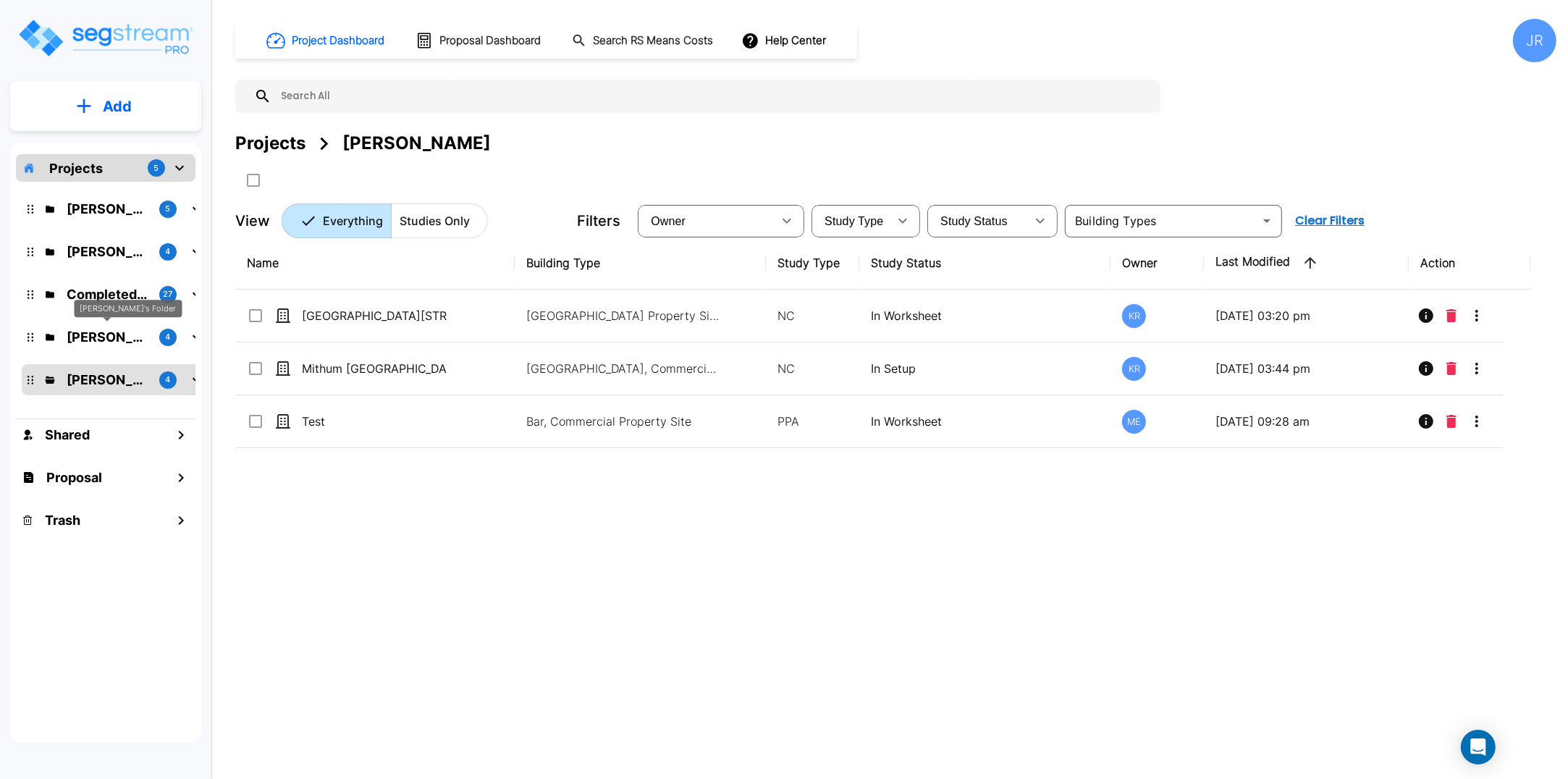
click at [107, 333] on p "Karina's Folder" at bounding box center [107, 337] width 81 height 19
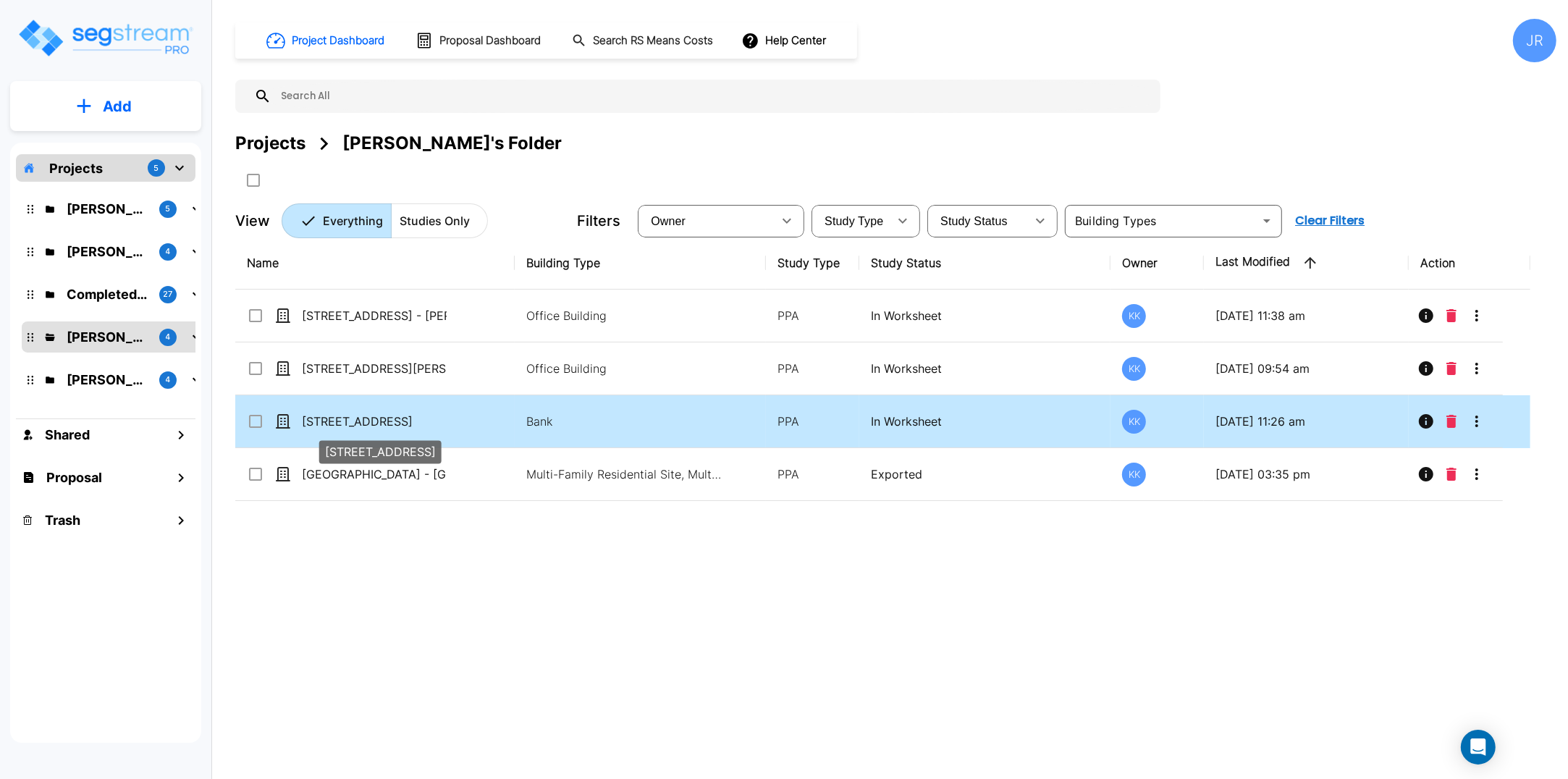
click at [381, 421] on p "[STREET_ADDRESS]" at bounding box center [374, 421] width 145 height 17
checkbox input "true"
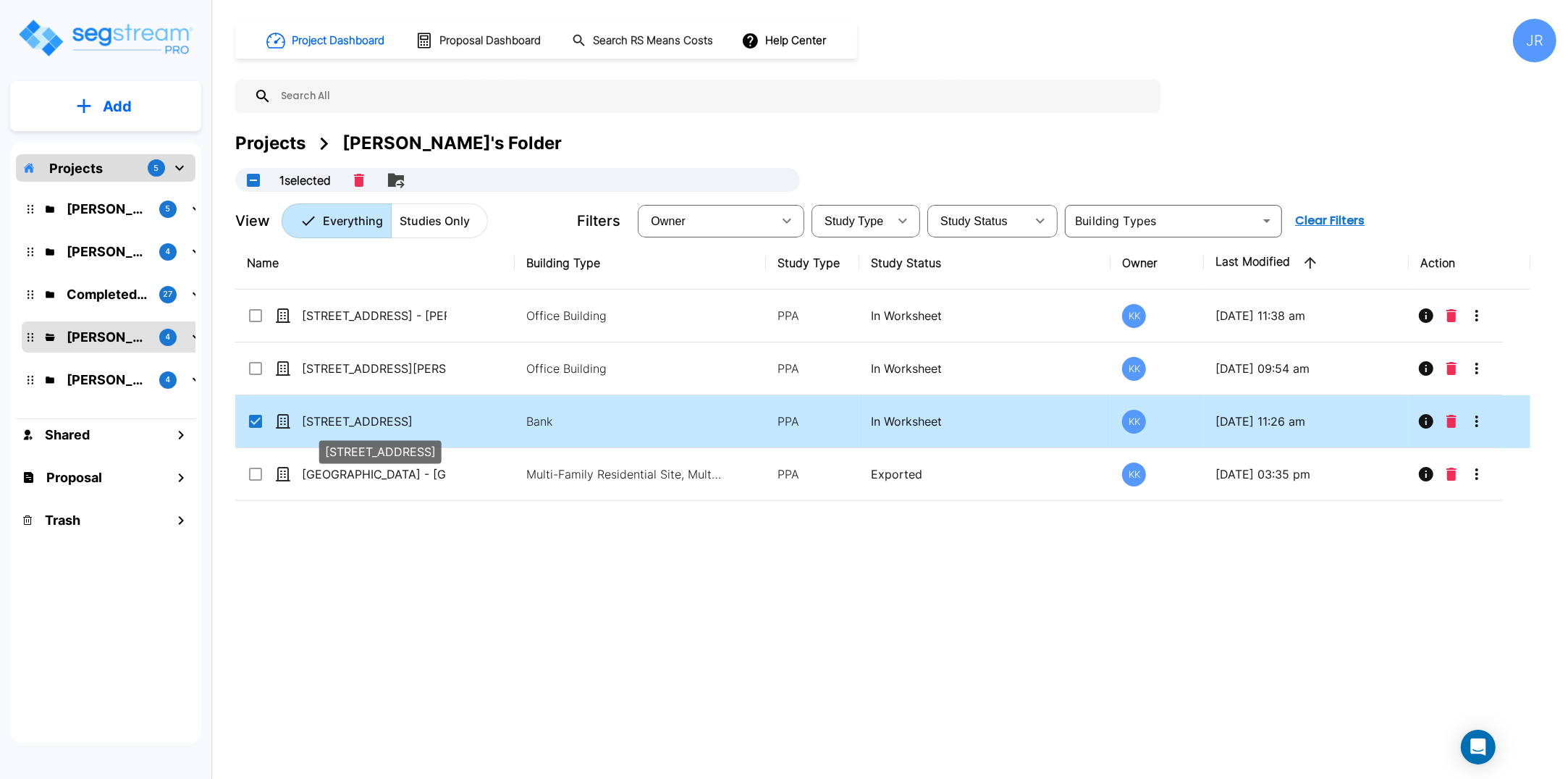
click at [381, 421] on p "[STREET_ADDRESS]" at bounding box center [374, 421] width 145 height 17
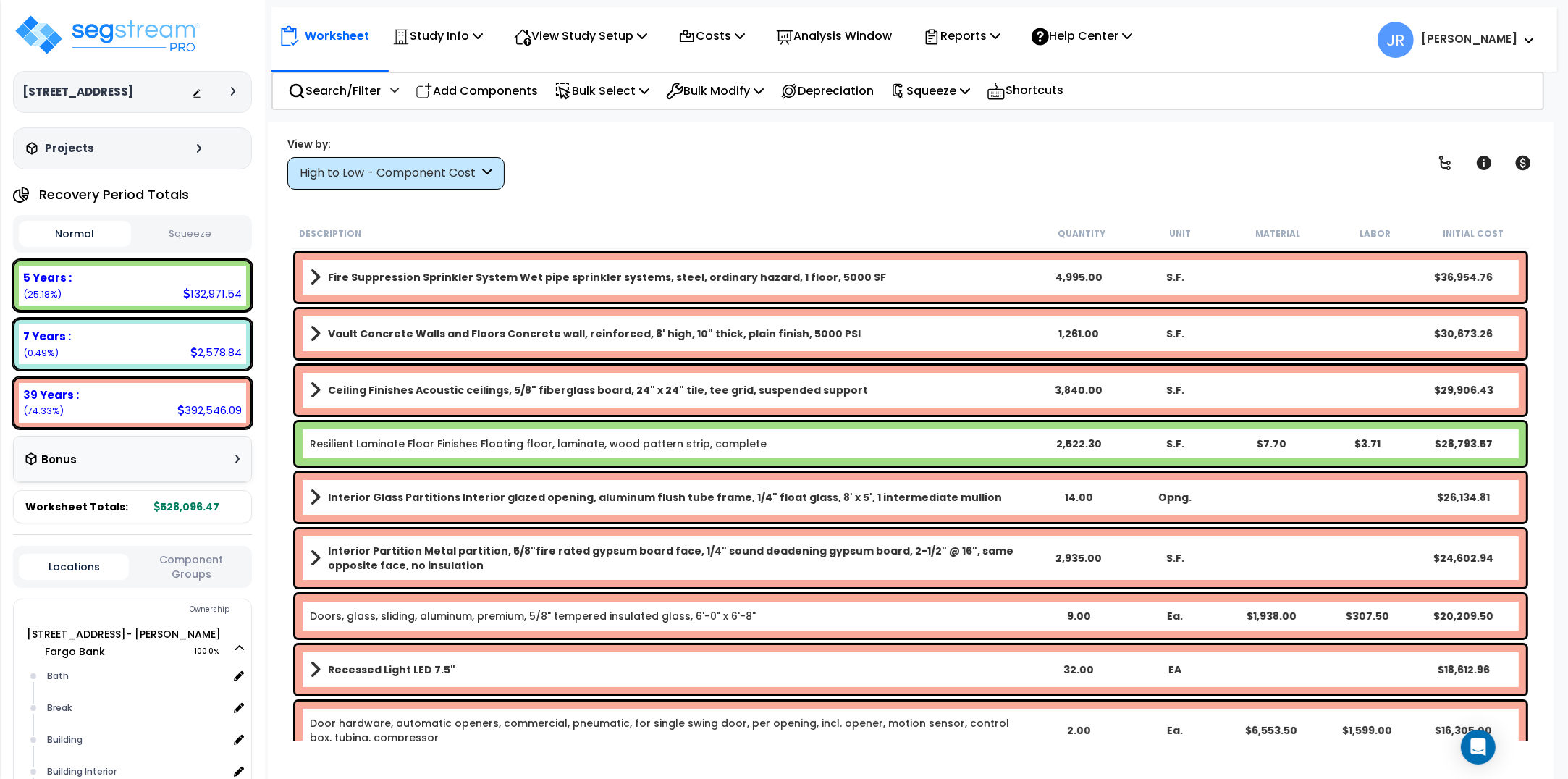
click at [497, 168] on div "High to Low - Component Cost" at bounding box center [395, 174] width 217 height 33
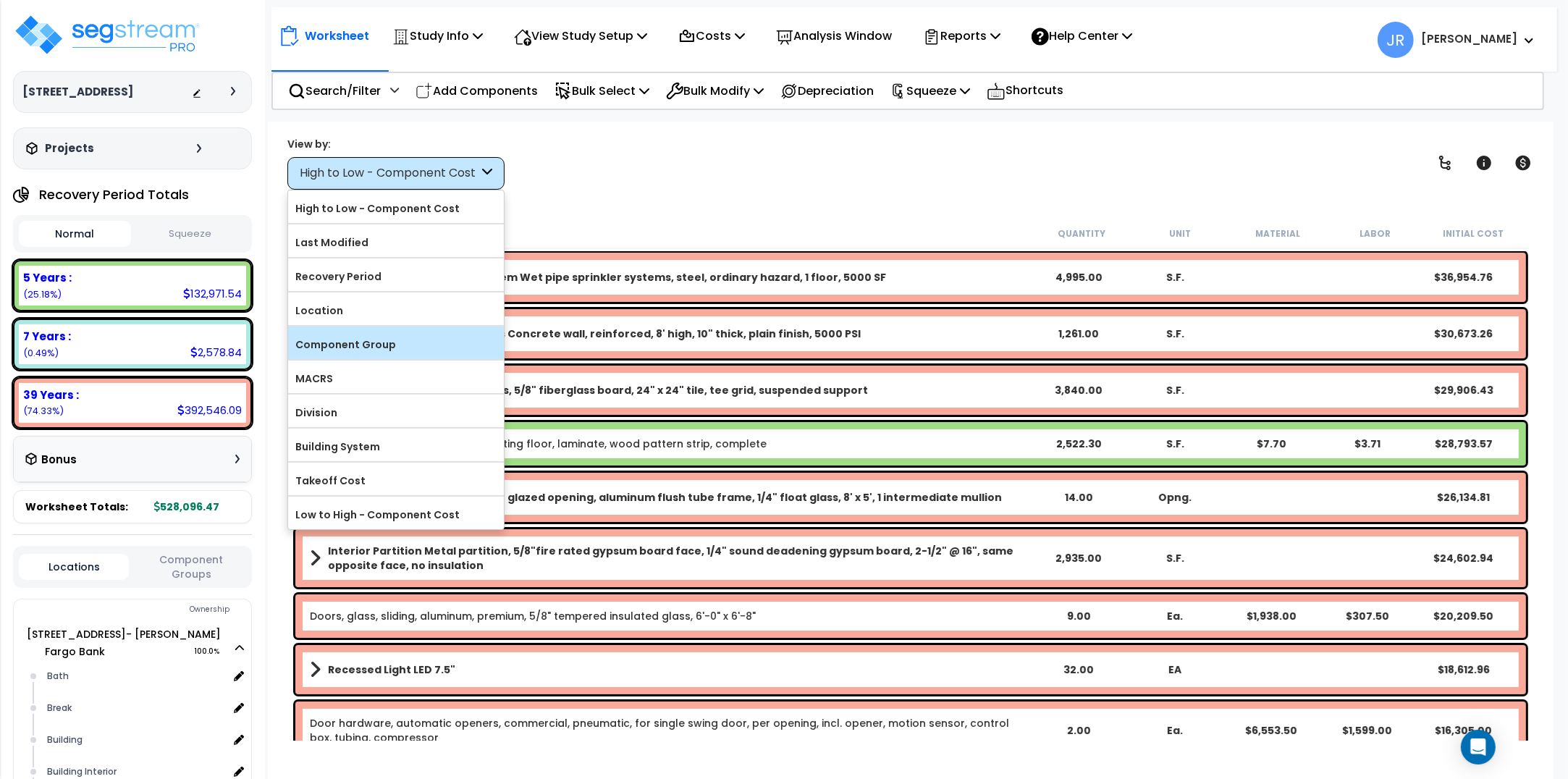
click at [369, 341] on label "Component Group" at bounding box center [395, 344] width 216 height 22
click at [0, 0] on input "Component Group" at bounding box center [0, 0] width 0 height 0
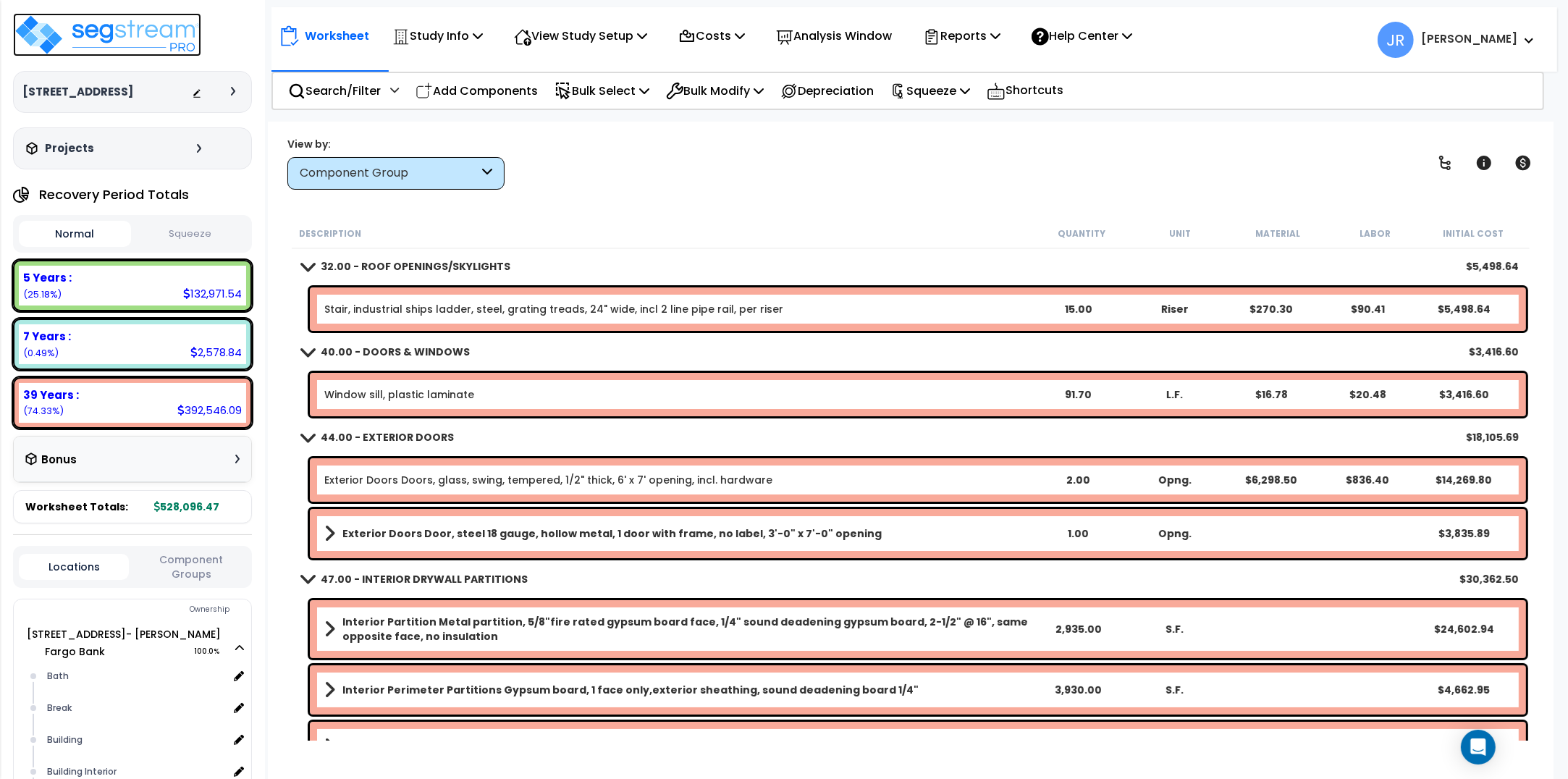
click at [153, 35] on img at bounding box center [107, 34] width 188 height 43
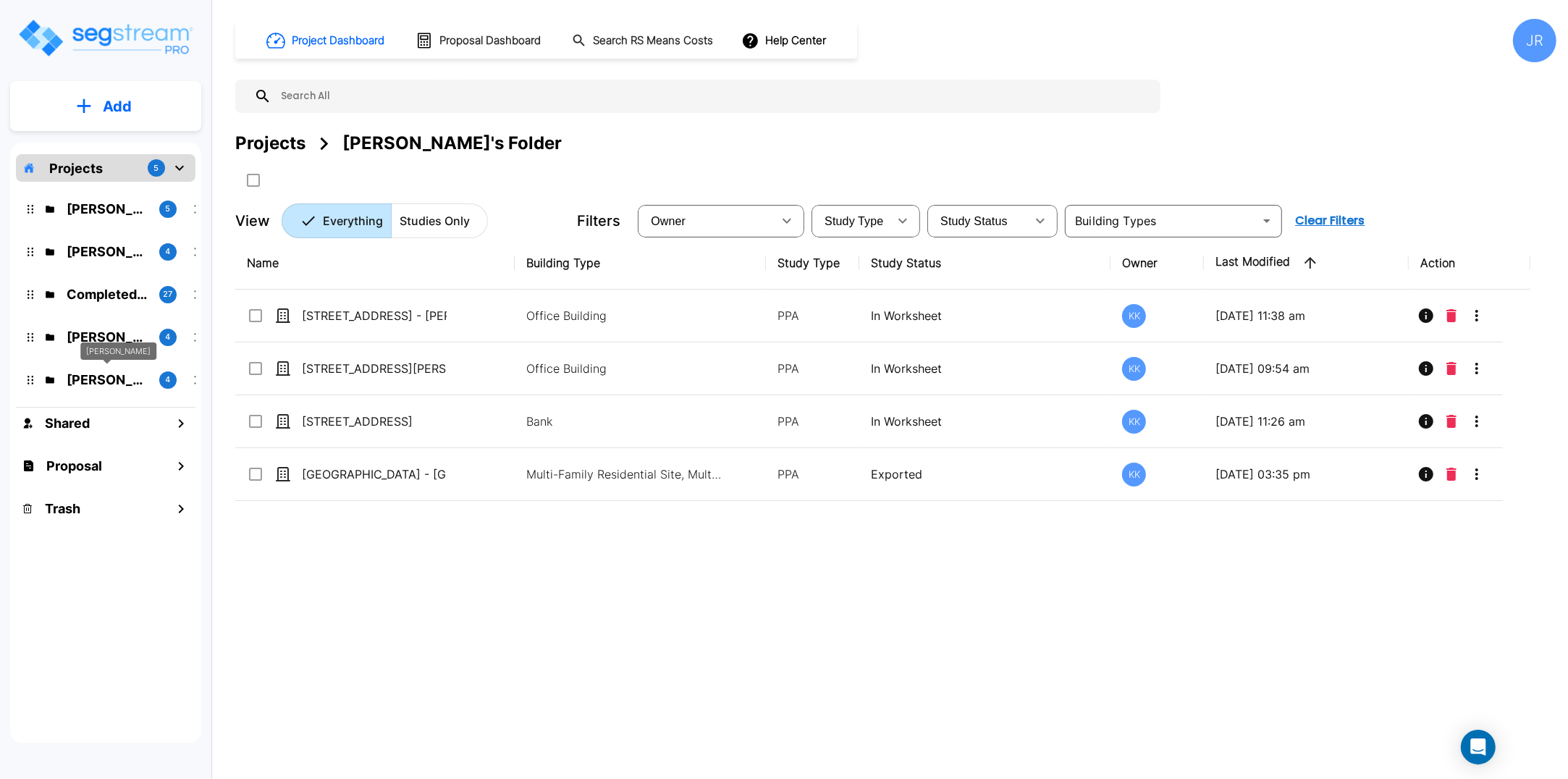
click at [110, 370] on p "[PERSON_NAME]" at bounding box center [107, 380] width 81 height 19
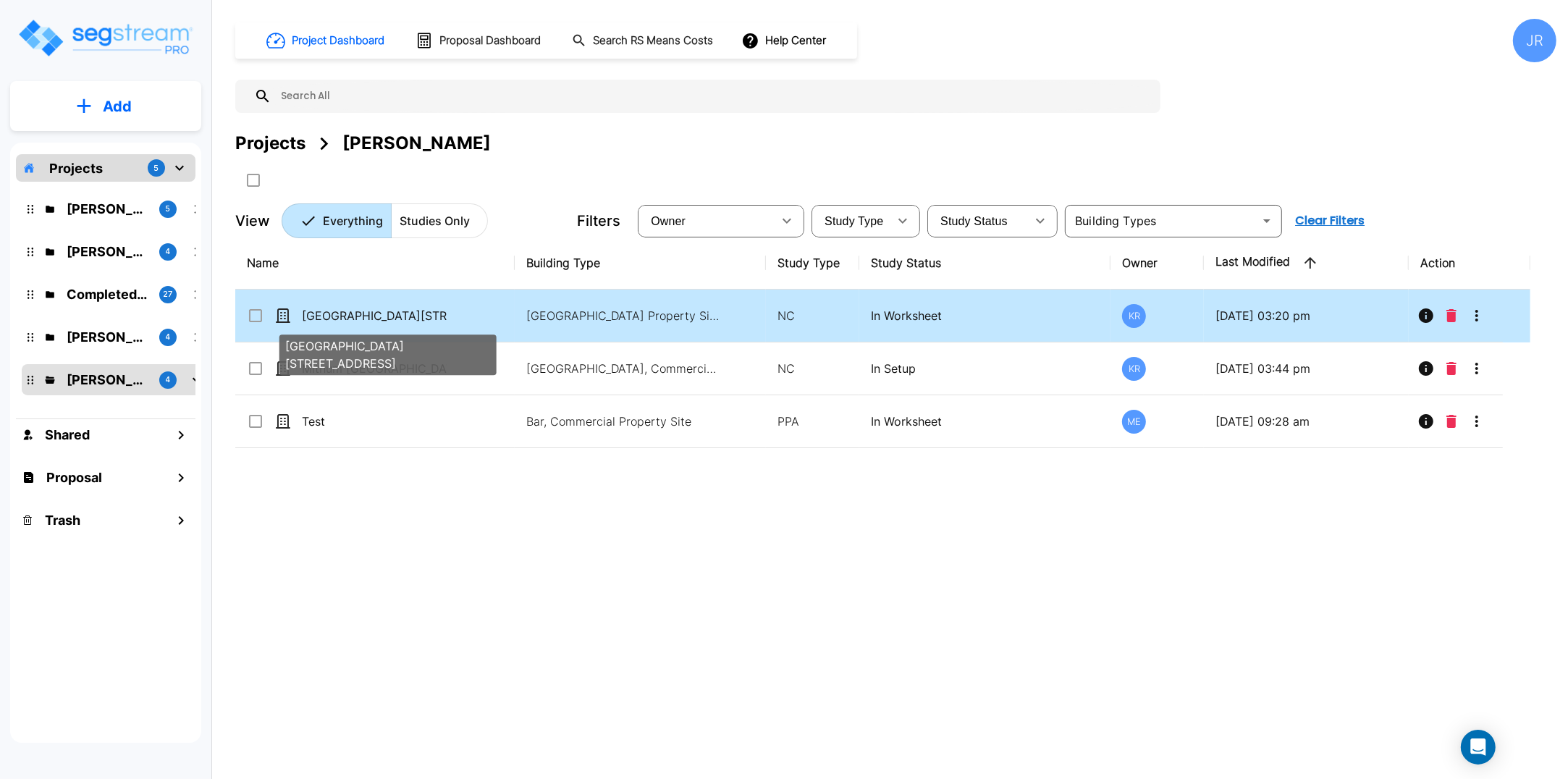
click at [401, 313] on p "[GEOGRAPHIC_DATA][STREET_ADDRESS]" at bounding box center [374, 316] width 145 height 17
checkbox input "true"
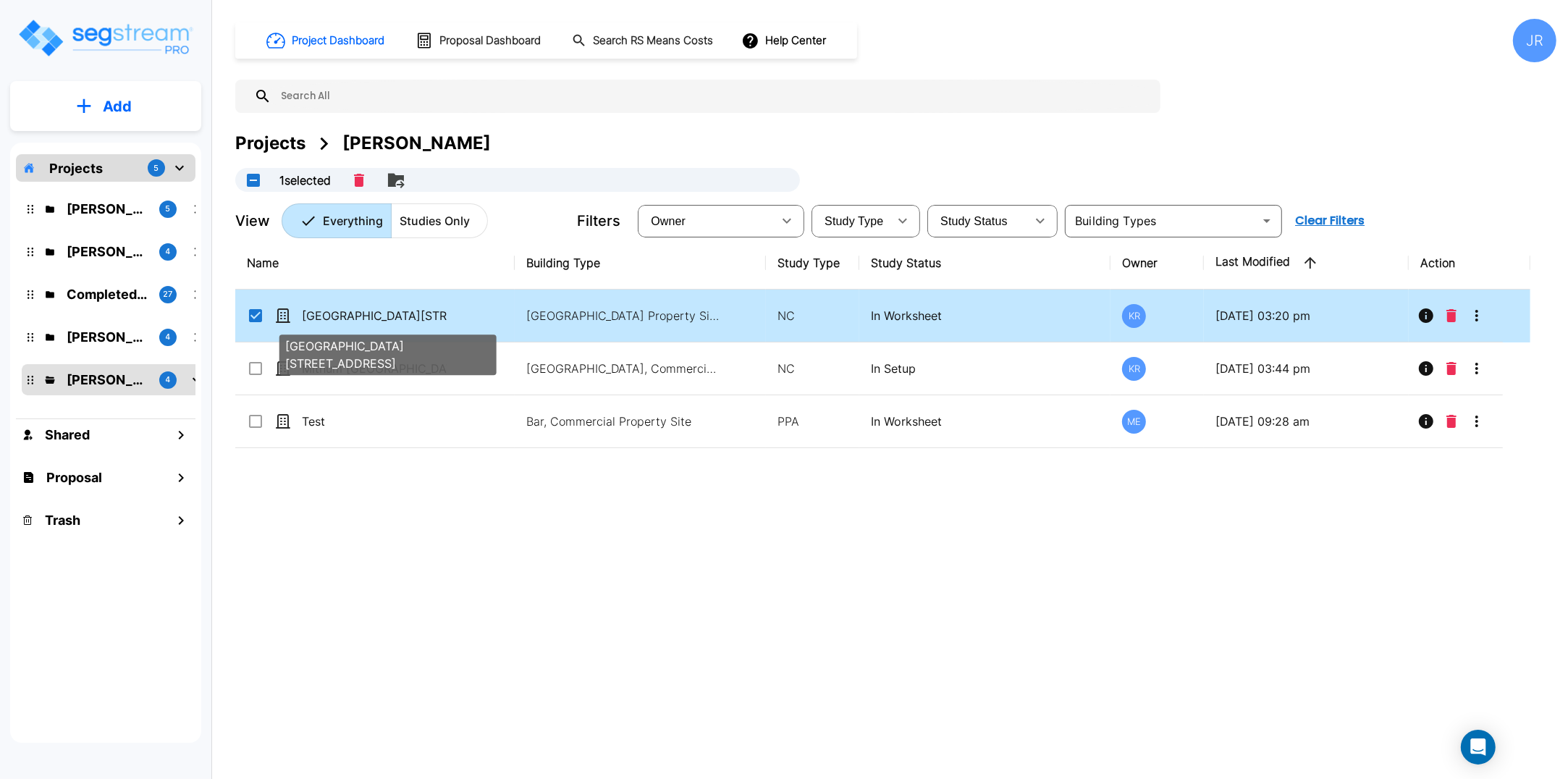
click at [401, 313] on p "[GEOGRAPHIC_DATA][STREET_ADDRESS]" at bounding box center [374, 316] width 145 height 17
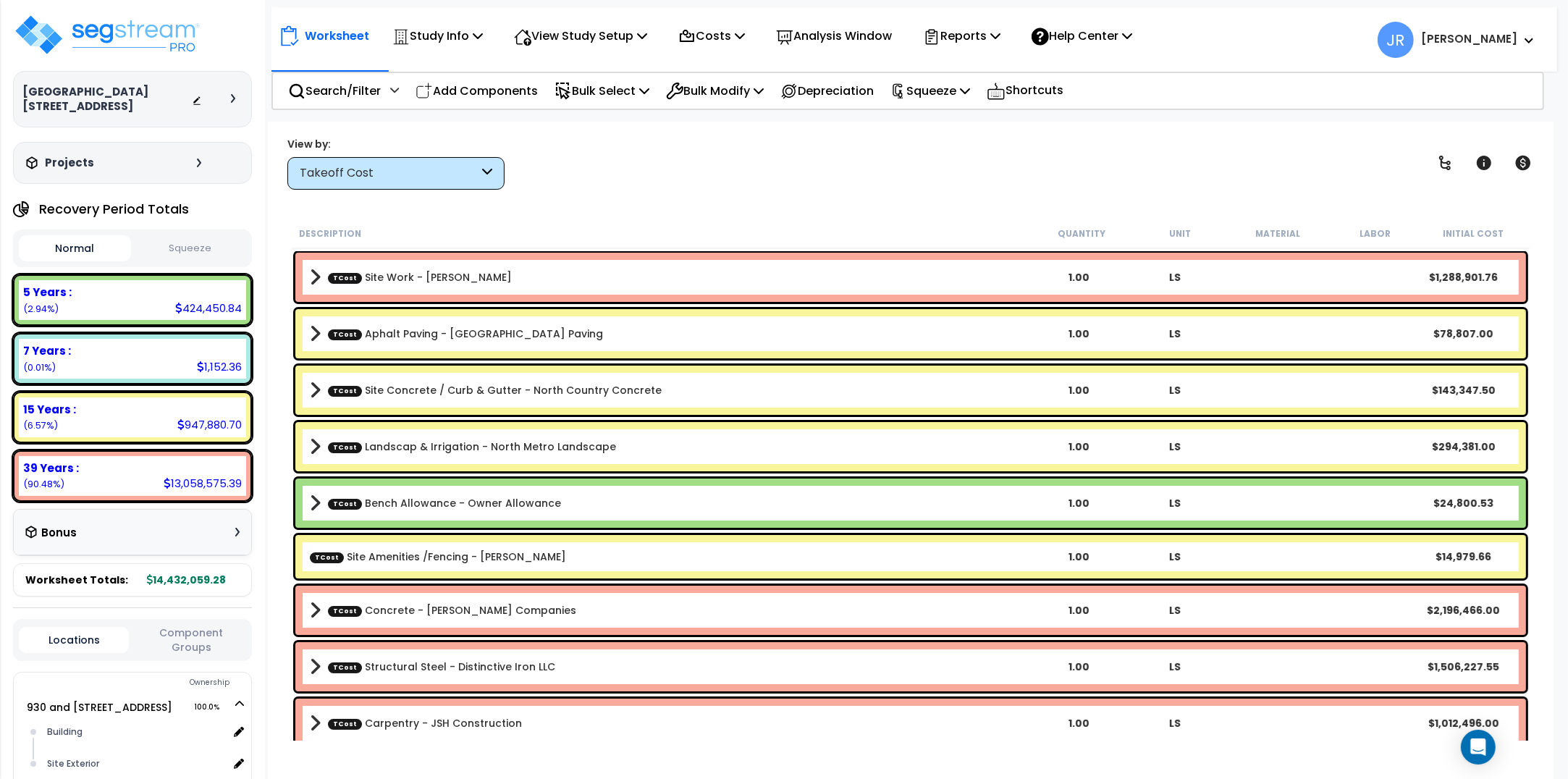
click at [494, 172] on div "Takeoff Cost" at bounding box center [395, 174] width 217 height 33
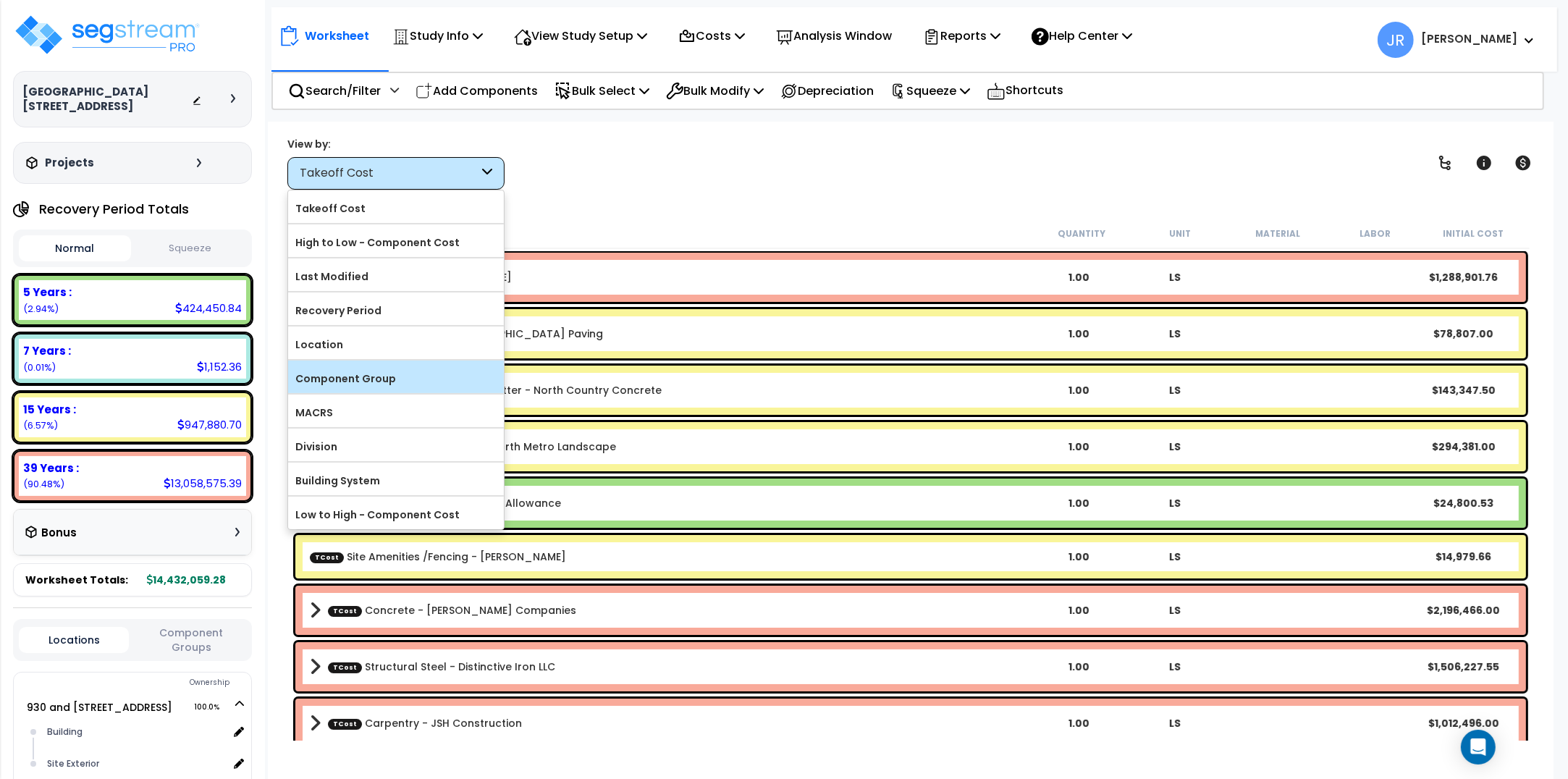
click at [388, 366] on div "Component Group" at bounding box center [395, 377] width 216 height 33
click at [388, 381] on label "Component Group" at bounding box center [395, 378] width 216 height 22
click at [0, 0] on input "Component Group" at bounding box center [0, 0] width 0 height 0
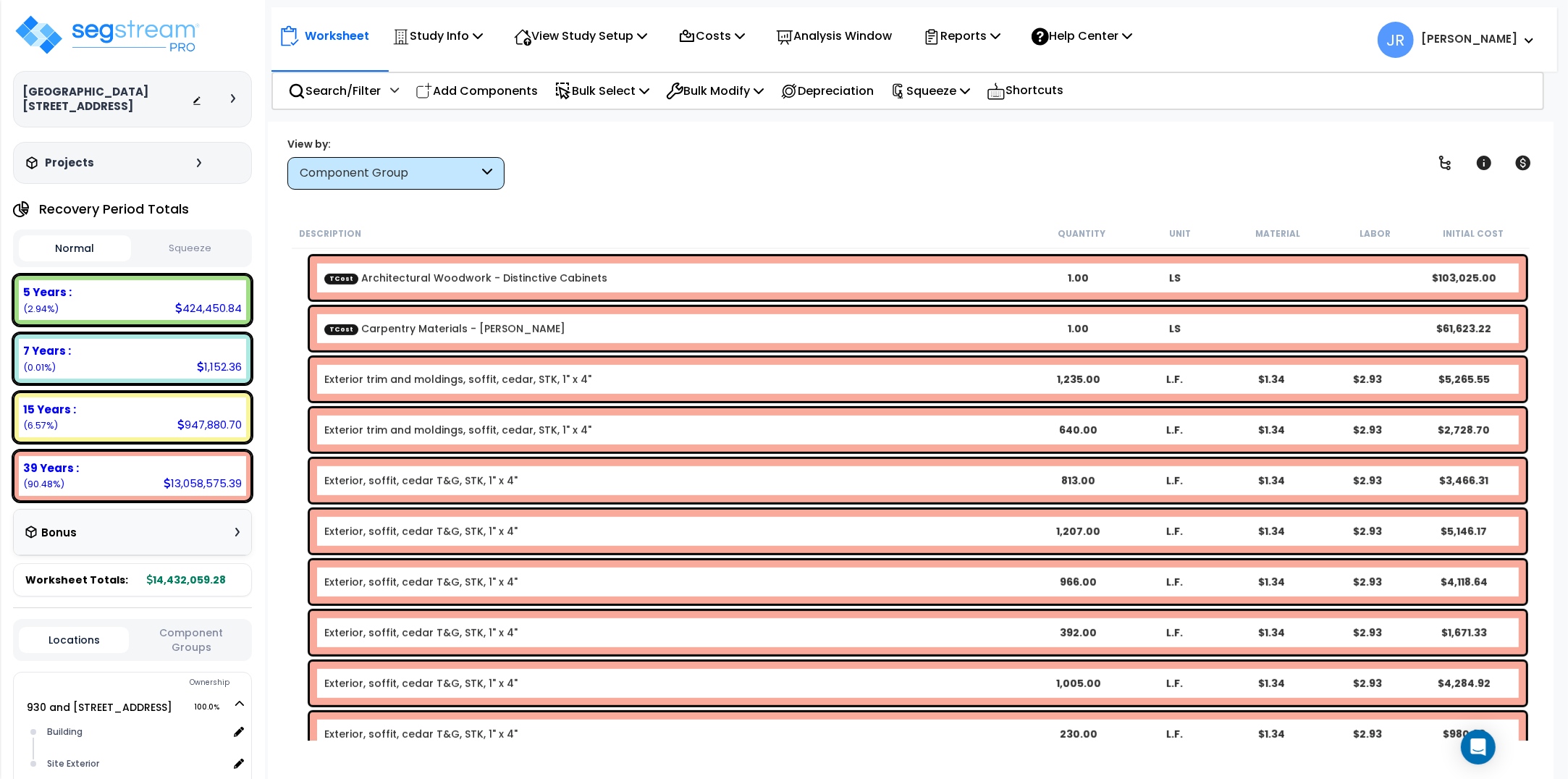
scroll to position [995, 0]
